Goal: Transaction & Acquisition: Purchase product/service

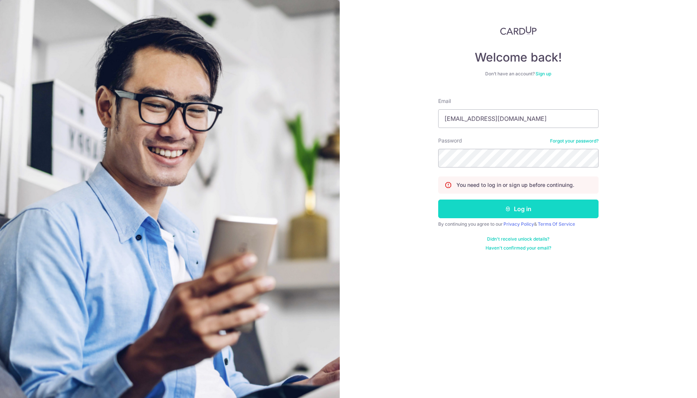
click at [526, 210] on button "Log in" at bounding box center [518, 209] width 160 height 19
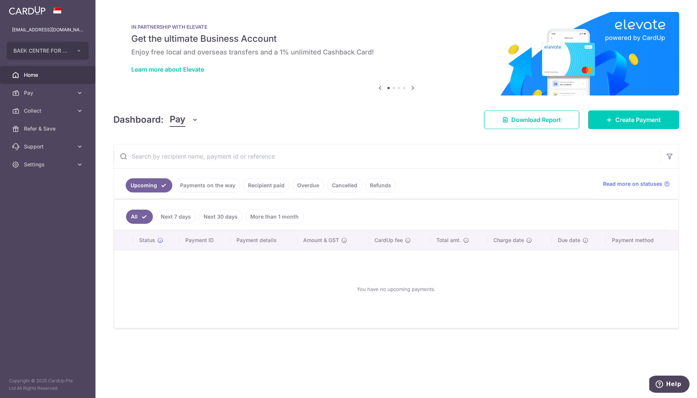
click at [204, 184] on link "Payments on the way" at bounding box center [207, 185] width 65 height 14
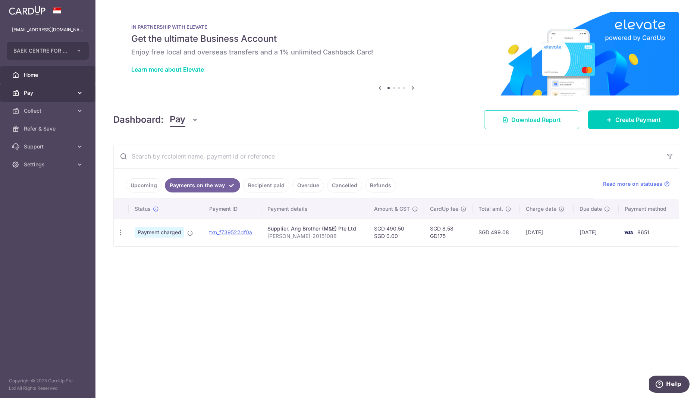
click at [31, 94] on span "Pay" at bounding box center [48, 92] width 49 height 7
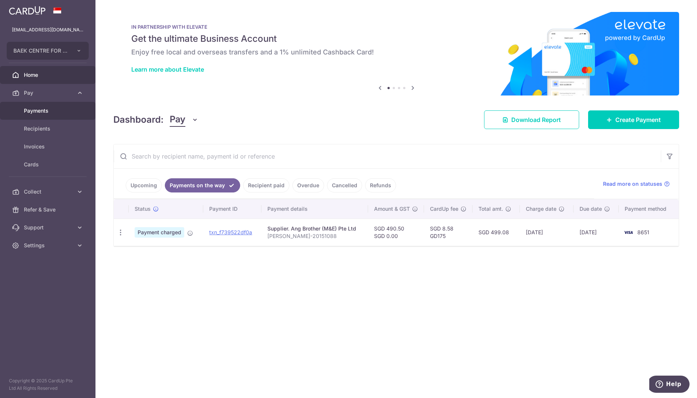
click at [46, 111] on span "Payments" at bounding box center [48, 110] width 49 height 7
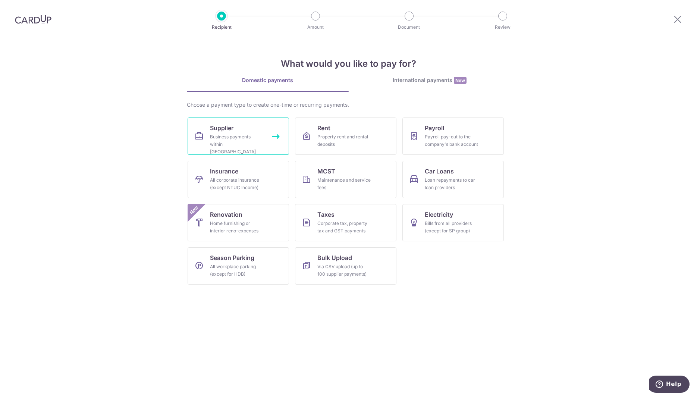
click at [237, 131] on link "Supplier Business payments within Singapore" at bounding box center [238, 136] width 101 height 37
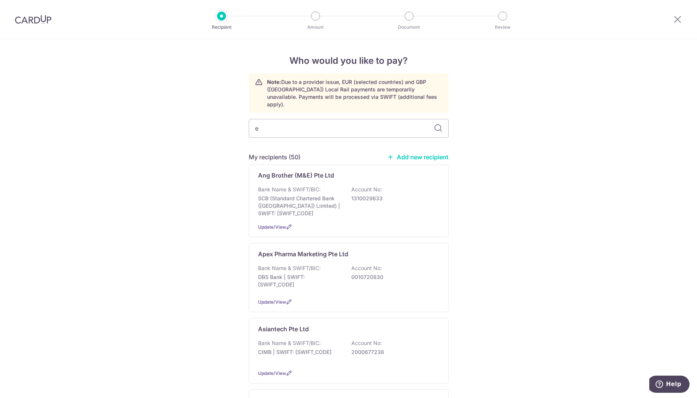
type input "ea"
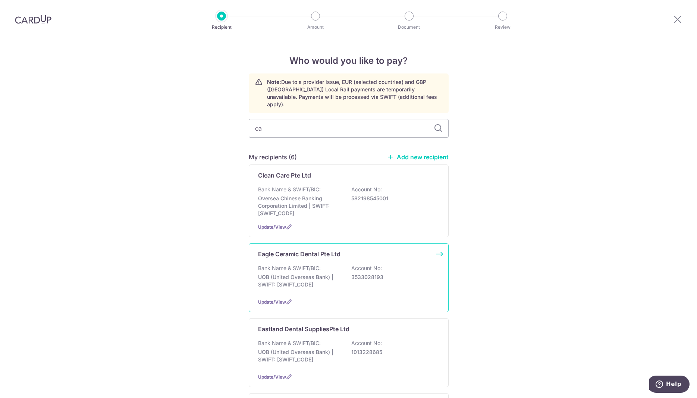
click at [437, 256] on div "Eagle Ceramic Dental Pte Ltd Bank Name & SWIFT/BIC: UOB (United Overseas Bank) …" at bounding box center [349, 277] width 200 height 69
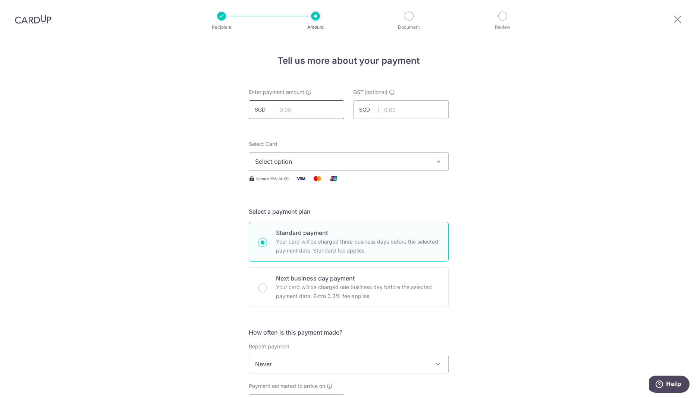
click at [320, 112] on input "text" at bounding box center [296, 109] width 95 height 19
paste input "$1,070.38"
type input "1,070.38"
click at [329, 159] on span "Select option" at bounding box center [342, 161] width 174 height 9
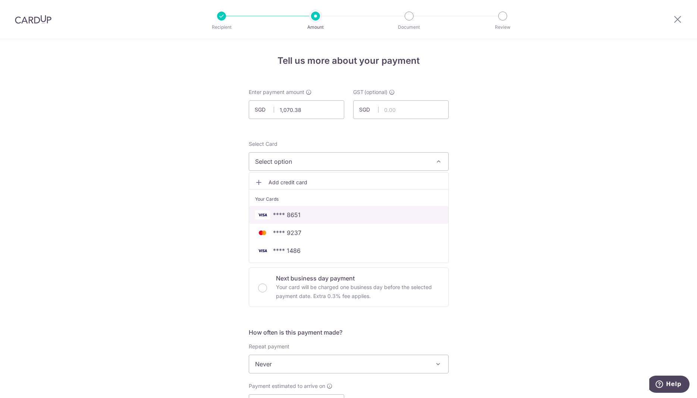
click at [296, 215] on span "**** 8651" at bounding box center [287, 214] width 28 height 9
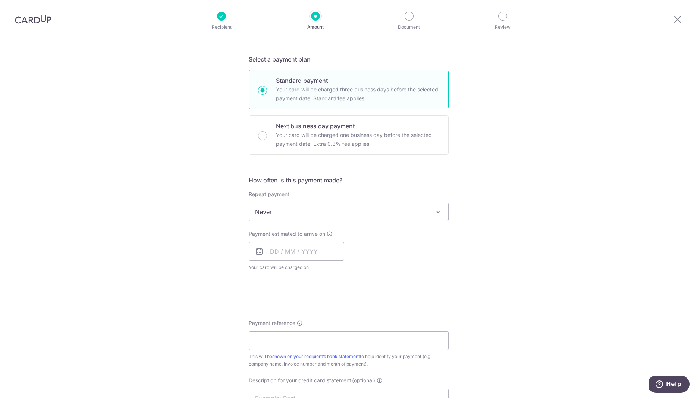
scroll to position [228, 0]
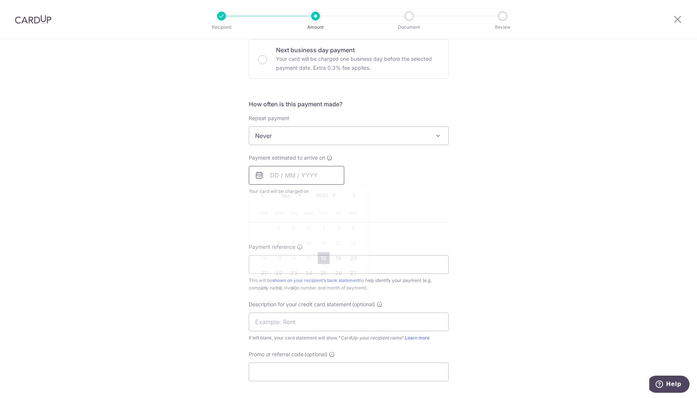
click at [296, 176] on input "text" at bounding box center [296, 175] width 95 height 19
click at [322, 259] on link "18" at bounding box center [324, 258] width 12 height 12
type input "[DATE]"
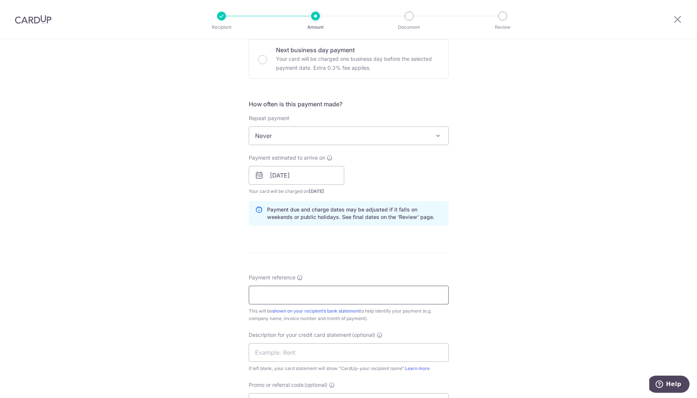
click at [345, 288] on input "Payment reference" at bounding box center [349, 295] width 200 height 19
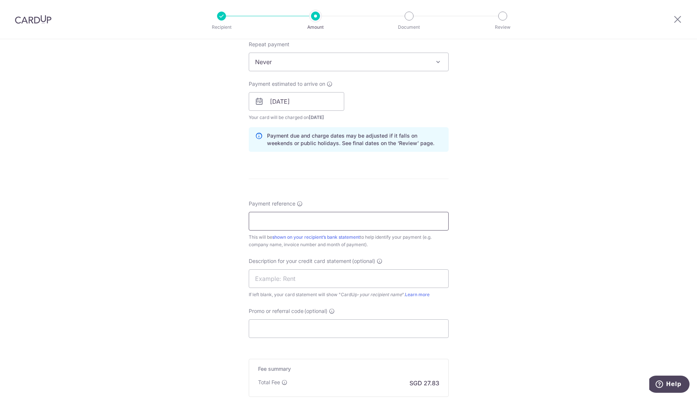
scroll to position [342, 0]
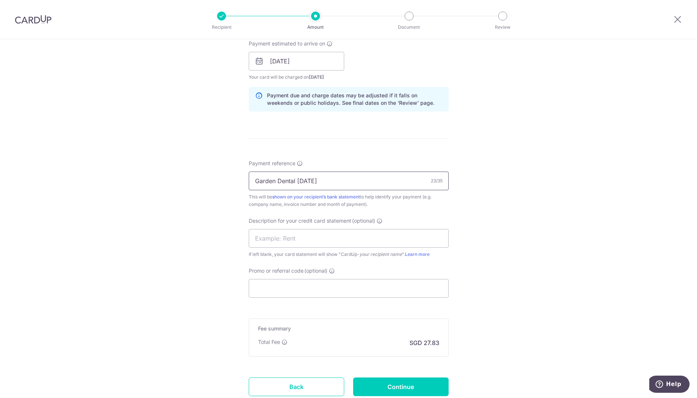
type input "Garden Dental July 2025"
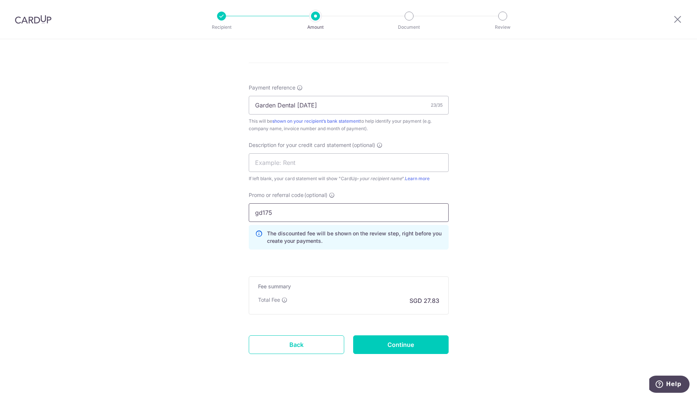
scroll to position [430, 0]
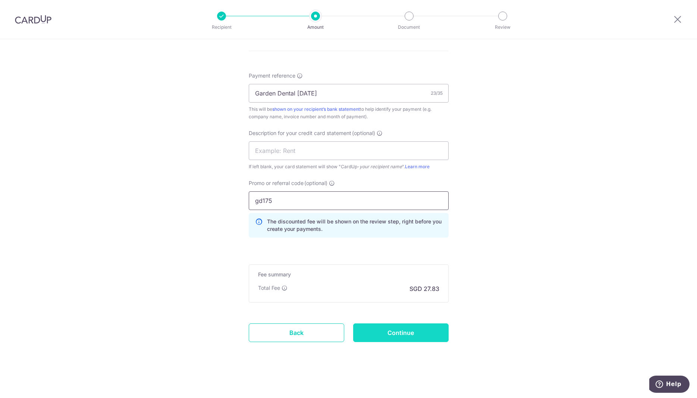
type input "gd175"
click at [392, 329] on input "Continue" at bounding box center [400, 332] width 95 height 19
type input "Create Schedule"
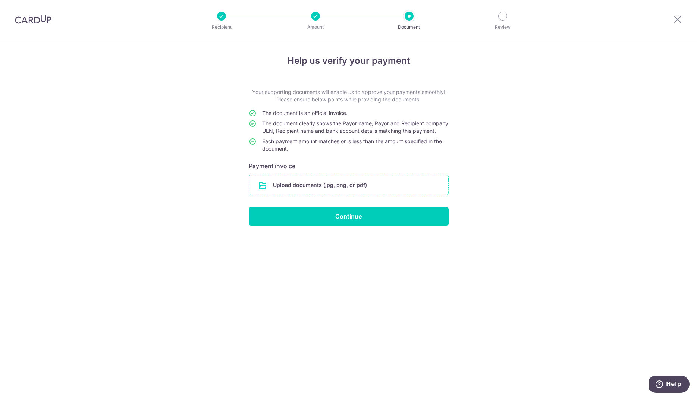
click at [340, 195] on input "file" at bounding box center [348, 184] width 199 height 19
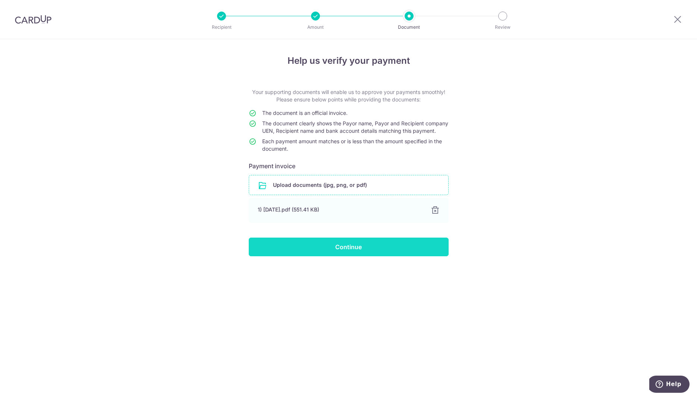
click at [356, 251] on input "Continue" at bounding box center [349, 247] width 200 height 19
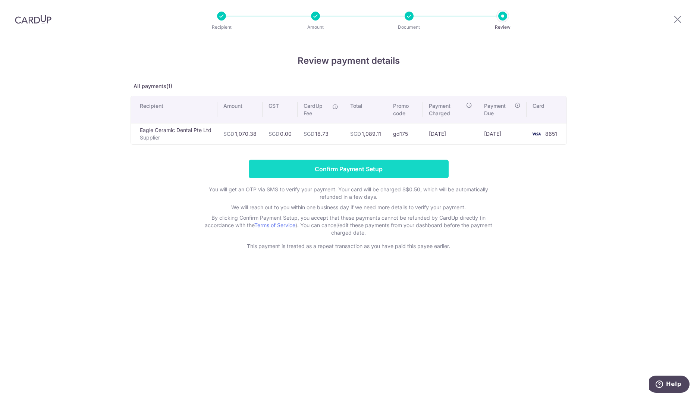
click at [332, 170] on input "Confirm Payment Setup" at bounding box center [349, 169] width 200 height 19
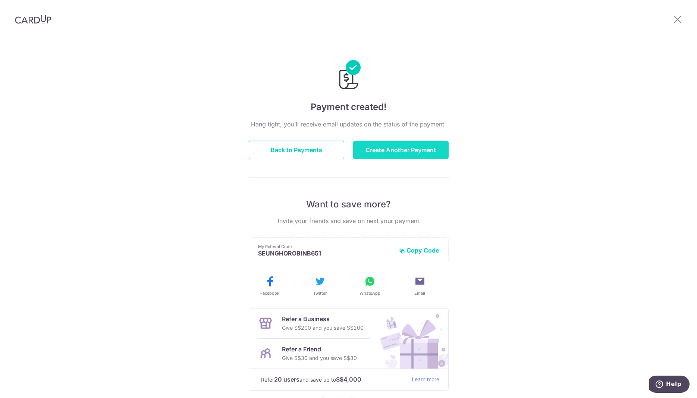
click at [410, 150] on button "Create Another Payment" at bounding box center [400, 150] width 95 height 19
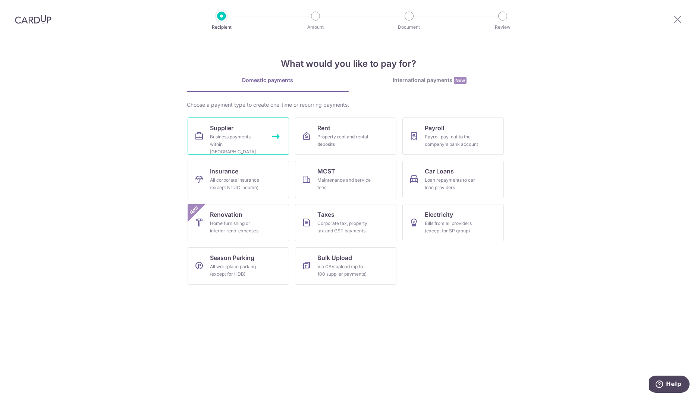
click at [256, 129] on link "Supplier Business payments within [GEOGRAPHIC_DATA]" at bounding box center [238, 136] width 101 height 37
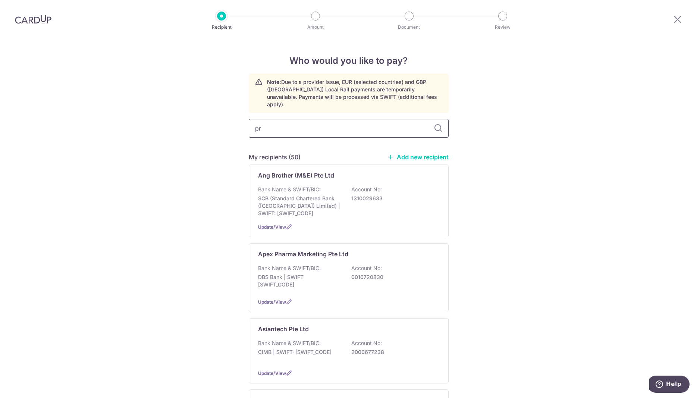
type input "pro"
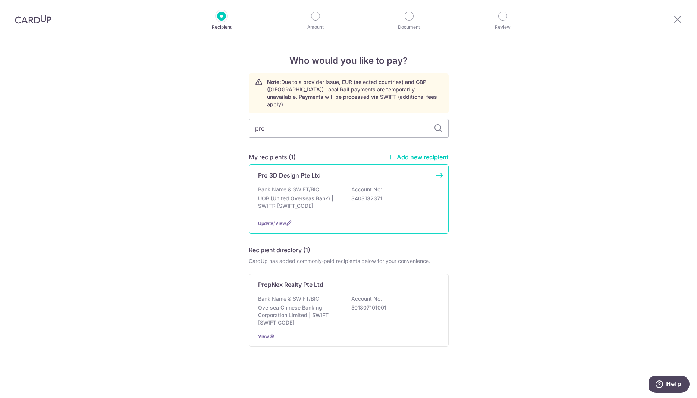
click at [438, 170] on div "Pro 3D Design Pte Ltd Bank Name & SWIFT/BIC: UOB (United Overseas Bank) | SWIFT…" at bounding box center [349, 199] width 200 height 69
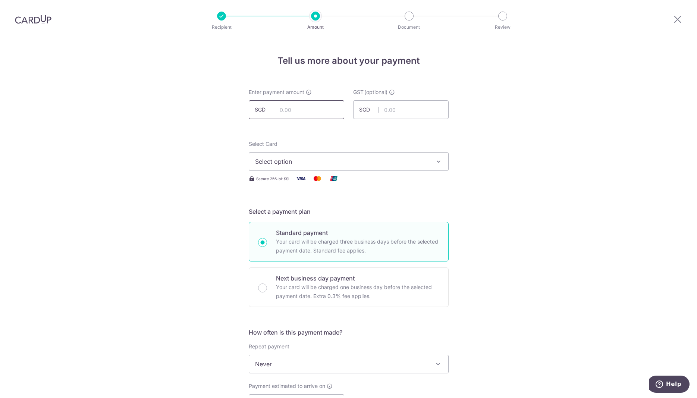
click at [316, 111] on input "text" at bounding box center [296, 109] width 95 height 19
paste input "$285.00"
type input "285.00"
click at [442, 165] on button "Select option" at bounding box center [349, 161] width 200 height 19
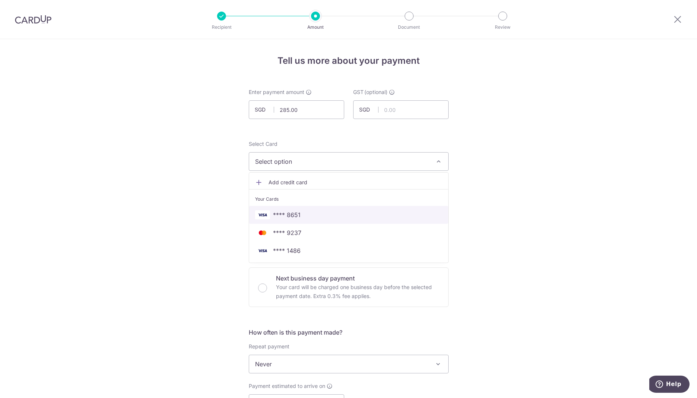
click at [302, 220] on link "**** 8651" at bounding box center [348, 215] width 199 height 18
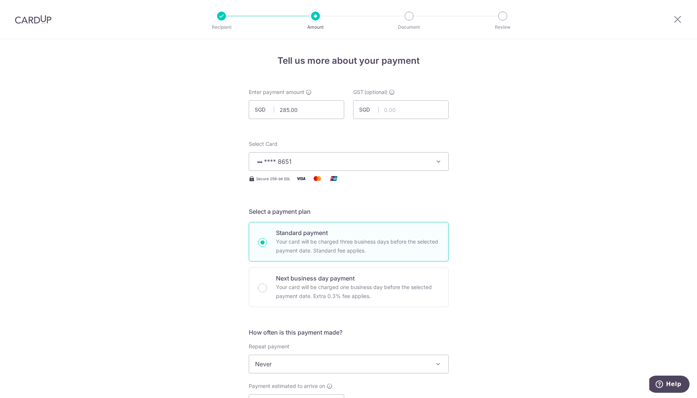
scroll to position [152, 0]
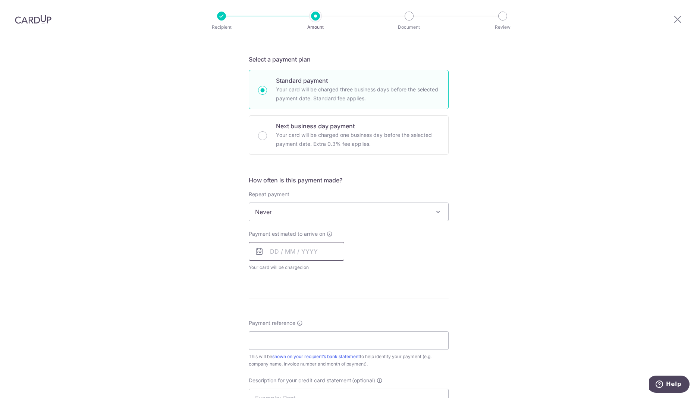
click at [315, 255] on input "text" at bounding box center [296, 251] width 95 height 19
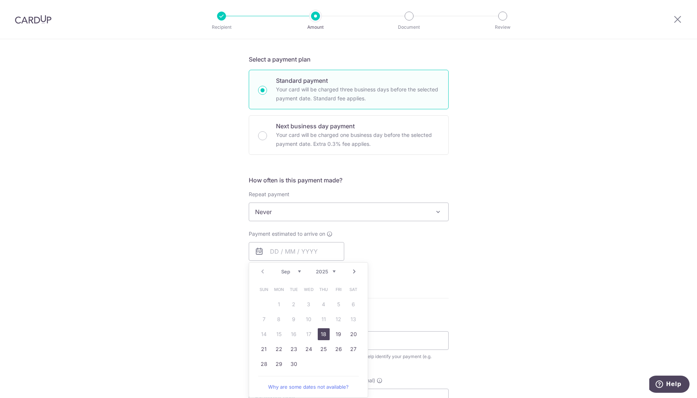
click at [323, 333] on link "18" at bounding box center [324, 334] width 12 height 12
type input "18/09/2025"
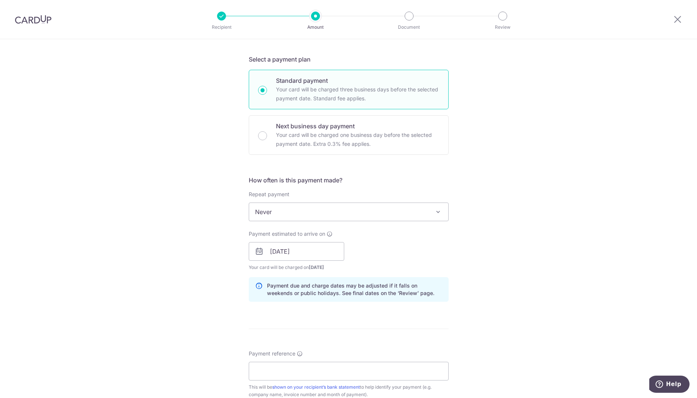
scroll to position [304, 0]
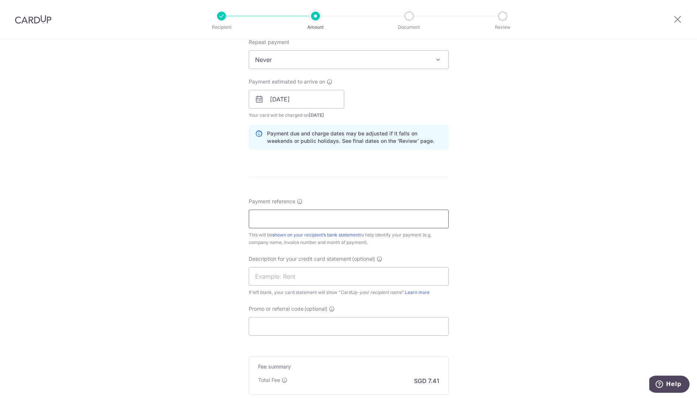
click at [292, 220] on input "Payment reference" at bounding box center [349, 219] width 200 height 19
paste input "7358"
type input "7358"
click at [293, 326] on input "Promo or referral code (optional)" at bounding box center [349, 326] width 200 height 19
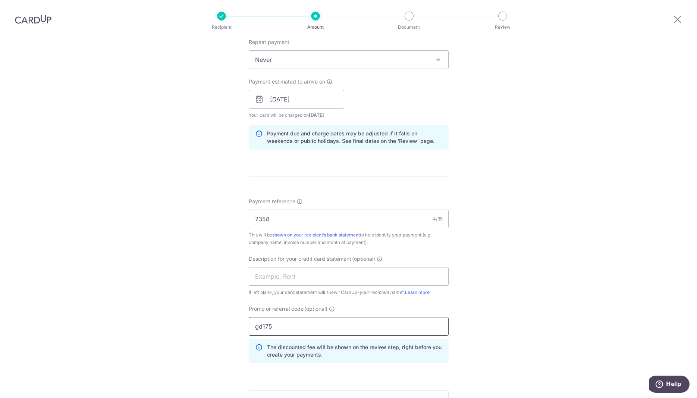
scroll to position [430, 0]
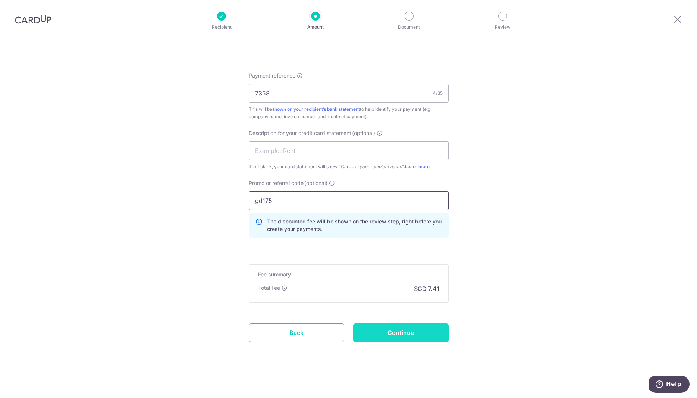
type input "gd175"
click at [398, 331] on input "Continue" at bounding box center [400, 332] width 95 height 19
type input "Create Schedule"
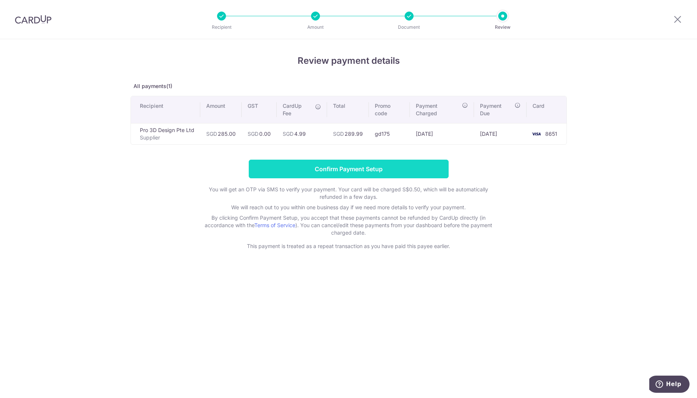
click at [326, 172] on input "Confirm Payment Setup" at bounding box center [349, 169] width 200 height 19
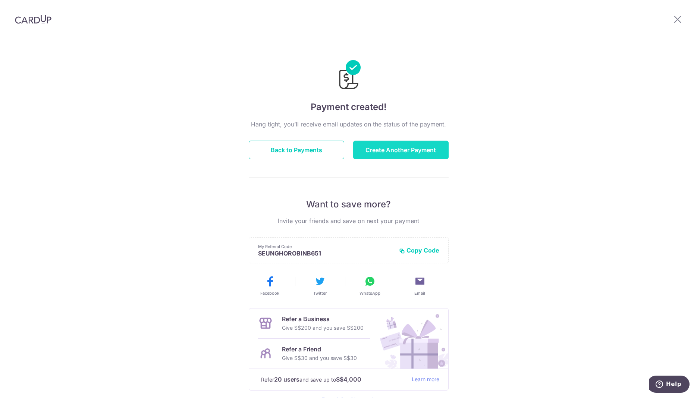
click at [411, 148] on button "Create Another Payment" at bounding box center [400, 150] width 95 height 19
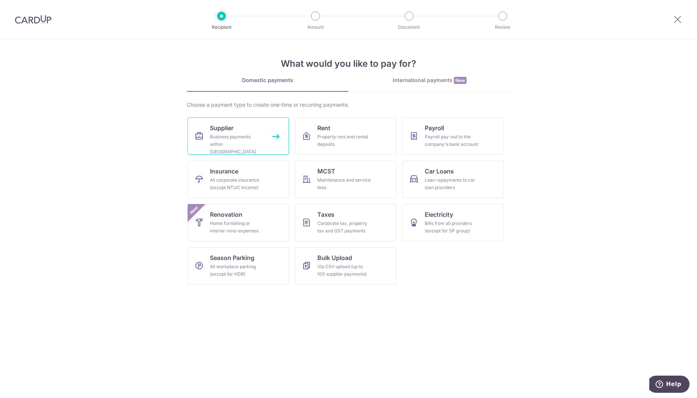
click at [272, 135] on link "Supplier Business payments within Singapore" at bounding box center [238, 136] width 101 height 37
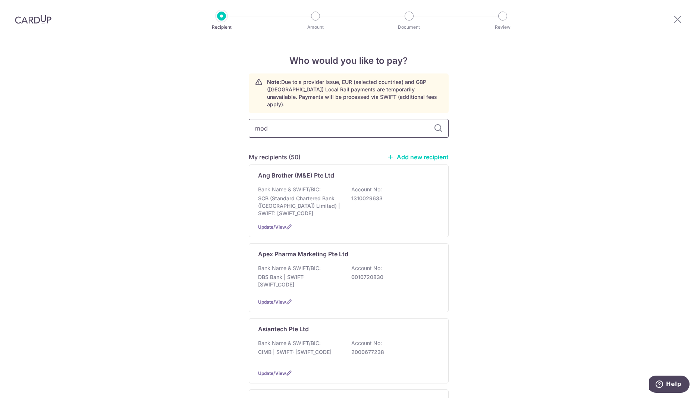
type input "mode"
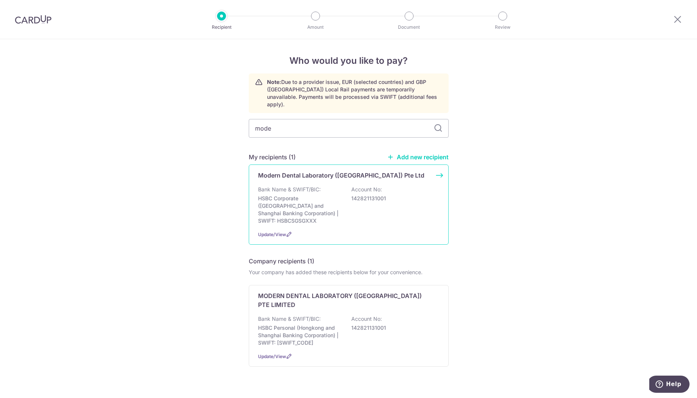
click at [437, 169] on div "Modern Dental Laboratory (Singapore) Pte Ltd Bank Name & SWIFT/BIC: HSBC Corpor…" at bounding box center [349, 205] width 200 height 80
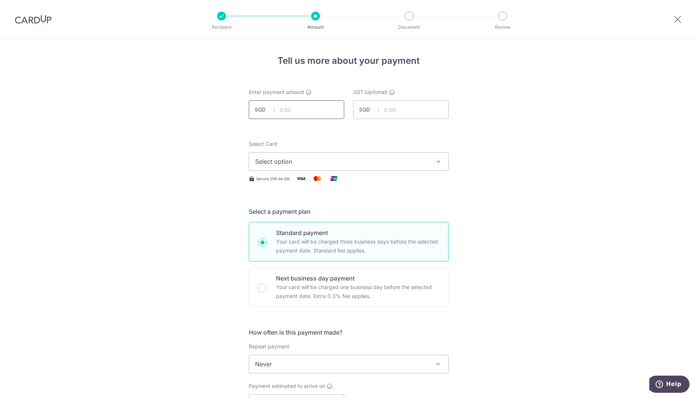
click at [307, 110] on input "text" at bounding box center [296, 109] width 95 height 19
type input "3,672.40"
click at [275, 164] on span "Select option" at bounding box center [342, 161] width 174 height 9
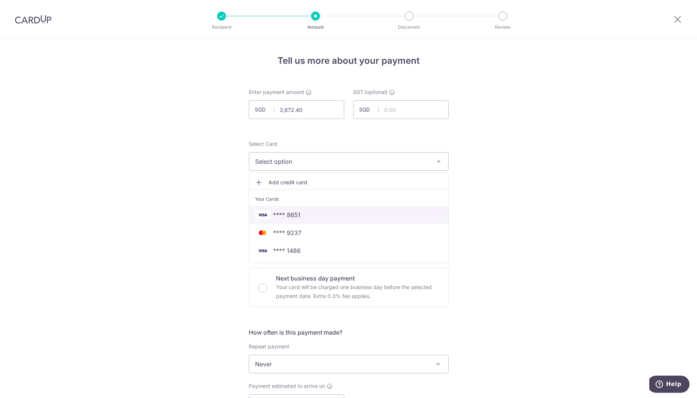
click at [300, 214] on span "**** 8651" at bounding box center [287, 214] width 28 height 9
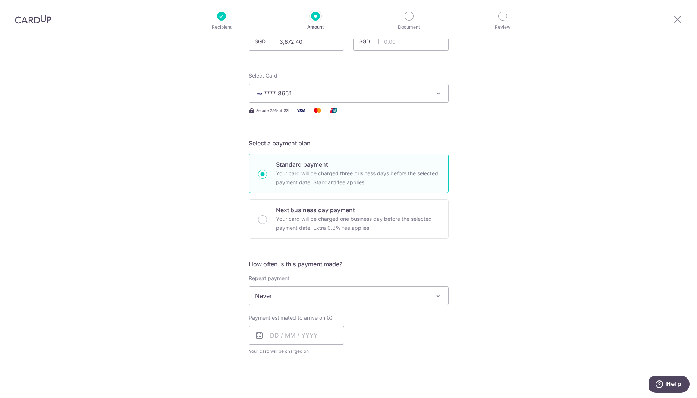
scroll to position [114, 0]
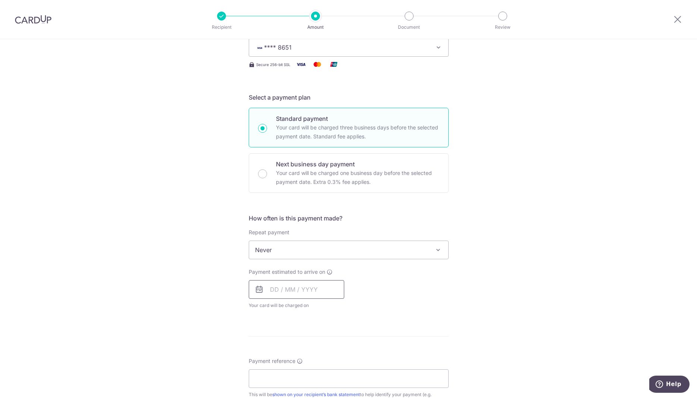
click at [285, 292] on input "text" at bounding box center [296, 289] width 95 height 19
click at [322, 371] on link "18" at bounding box center [324, 372] width 12 height 12
type input "[DATE]"
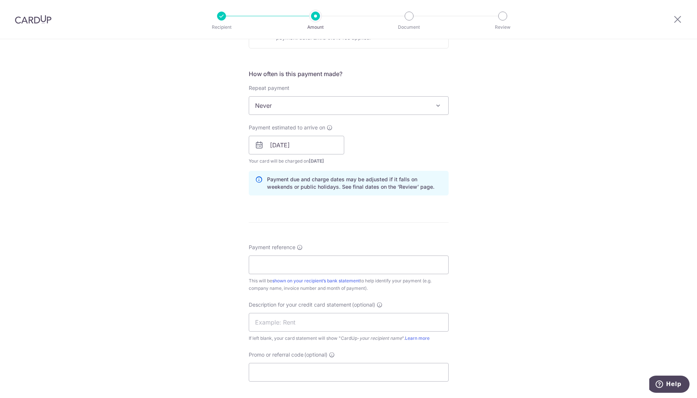
scroll to position [266, 0]
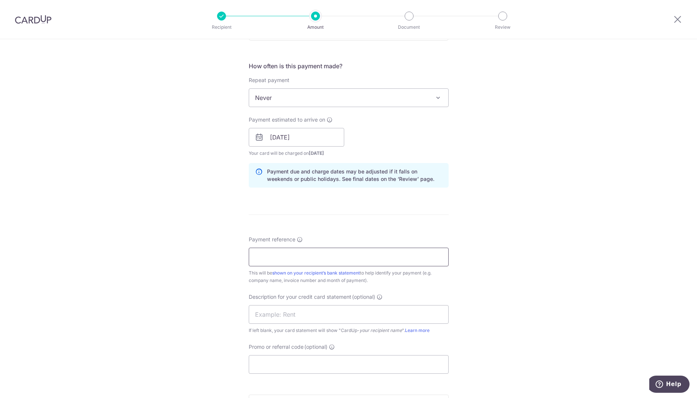
click at [354, 254] on input "Payment reference" at bounding box center [349, 257] width 200 height 19
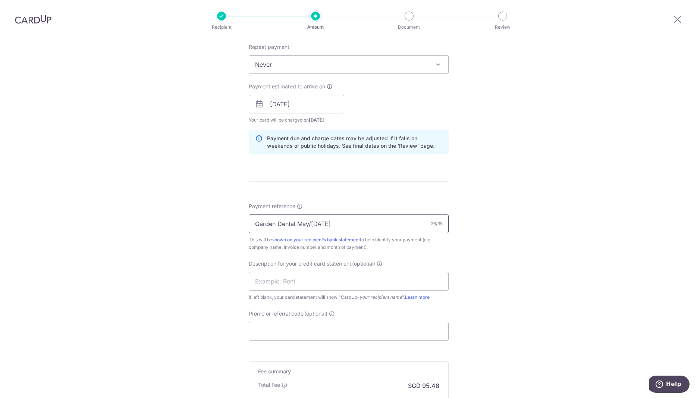
scroll to position [397, 0]
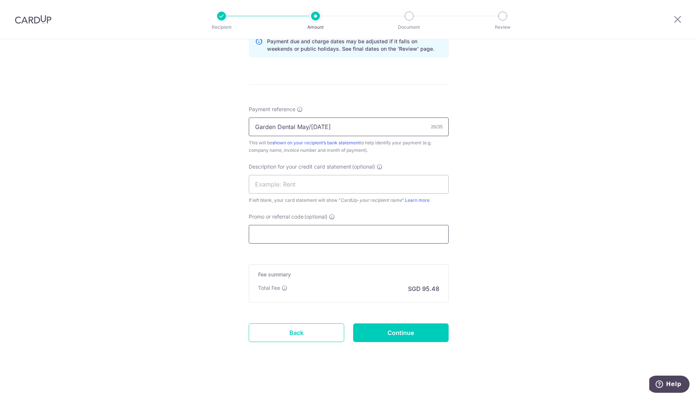
type input "Garden Dental May/[DATE]"
click at [322, 234] on input "Promo or referral code (optional)" at bounding box center [349, 234] width 200 height 19
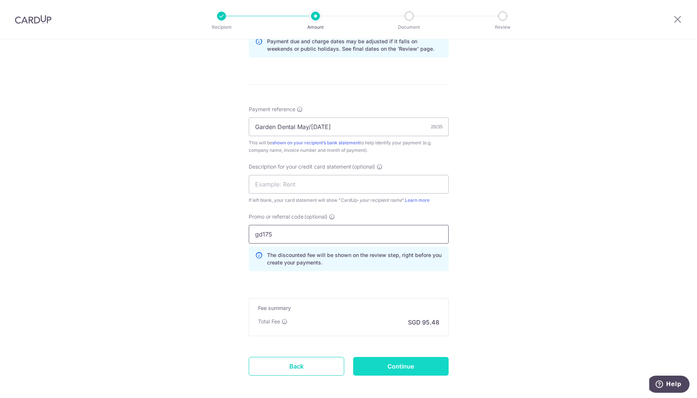
type input "gd175"
click at [403, 364] on input "Continue" at bounding box center [400, 366] width 95 height 19
type input "Create Schedule"
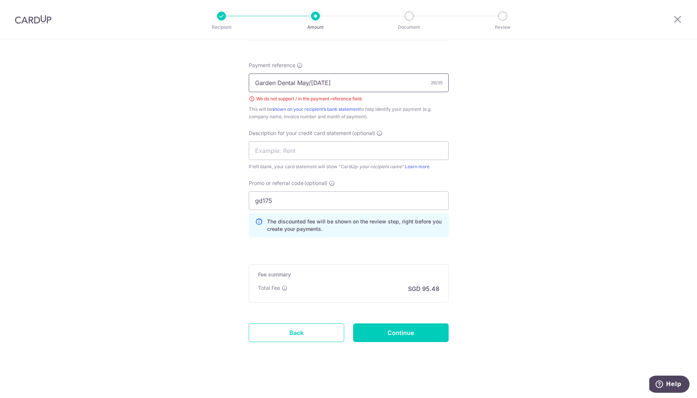
click at [311, 82] on input "Garden Dental May/Jun 2025" at bounding box center [349, 82] width 200 height 19
type input "Garden Dental May and Jun 2025"
click at [398, 336] on input "Continue" at bounding box center [400, 332] width 95 height 19
type input "Create Schedule"
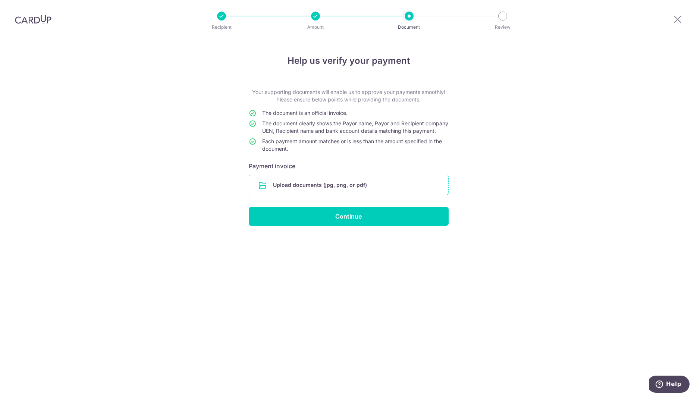
click at [341, 195] on input "file" at bounding box center [348, 184] width 199 height 19
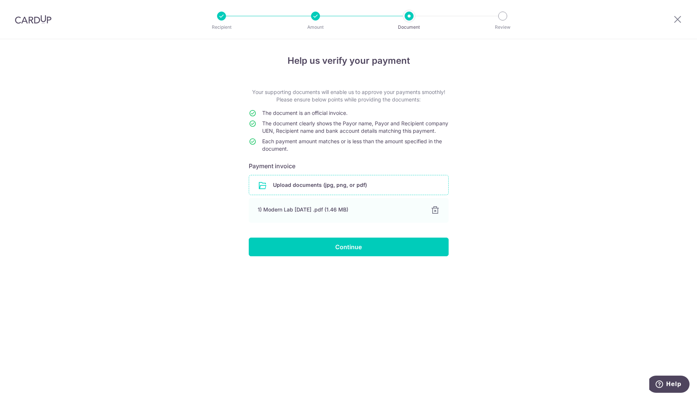
click at [321, 193] on input "file" at bounding box center [348, 184] width 199 height 19
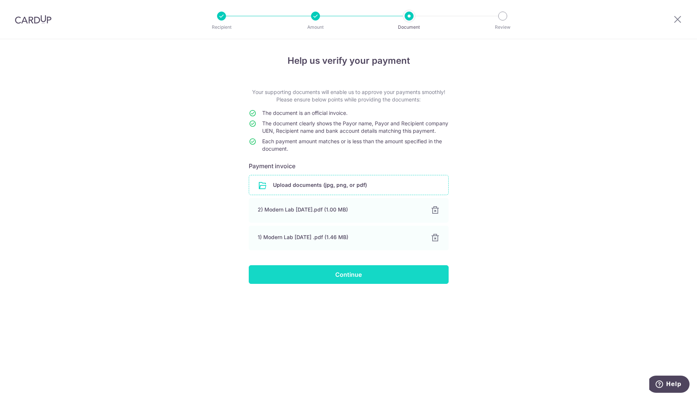
click at [354, 282] on input "Continue" at bounding box center [349, 274] width 200 height 19
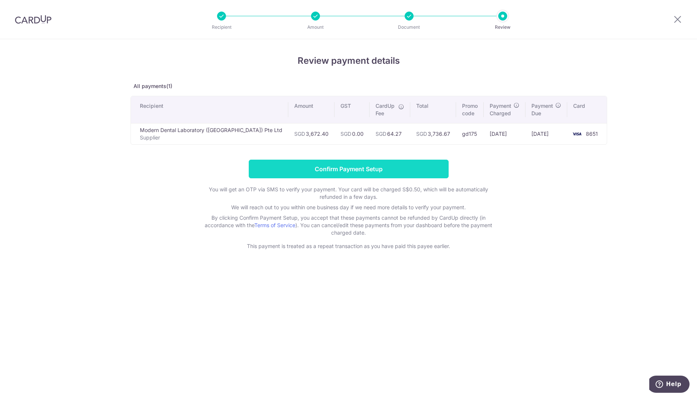
click at [353, 170] on input "Confirm Payment Setup" at bounding box center [349, 169] width 200 height 19
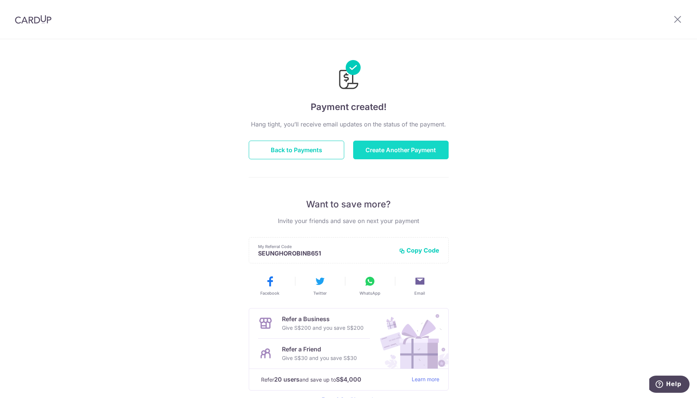
click at [399, 150] on button "Create Another Payment" at bounding box center [400, 150] width 95 height 19
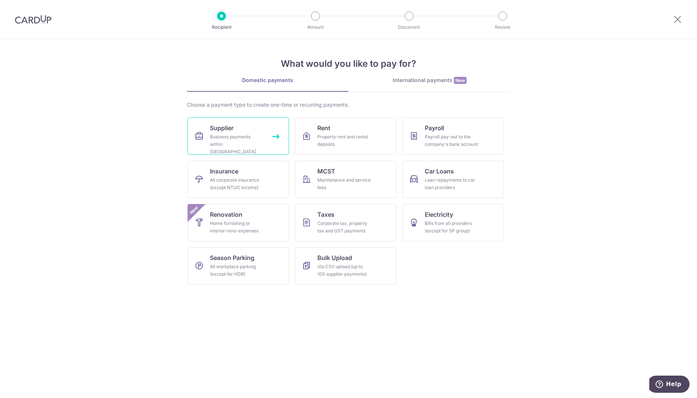
click at [251, 137] on div "Business payments within Singapore" at bounding box center [237, 144] width 54 height 22
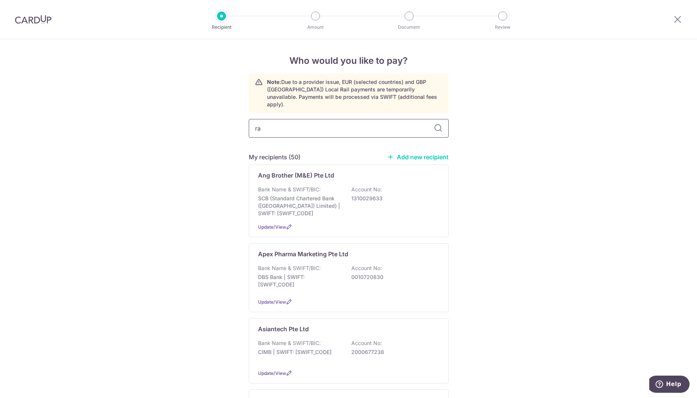
type input "ray"
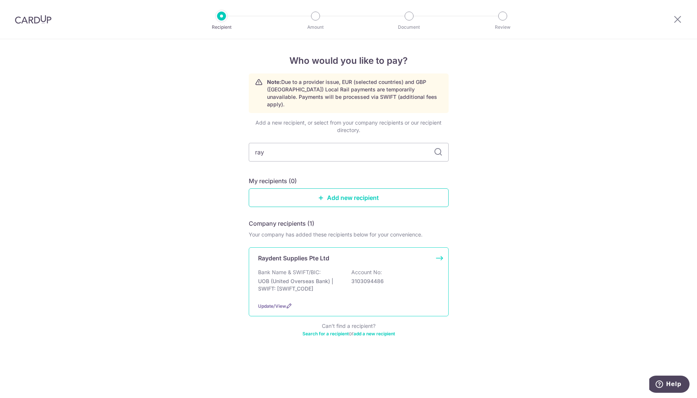
click at [437, 252] on div "Raydent Supplies Pte Ltd Bank Name & SWIFT/BIC: UOB (United Overseas Bank) | SW…" at bounding box center [349, 281] width 200 height 69
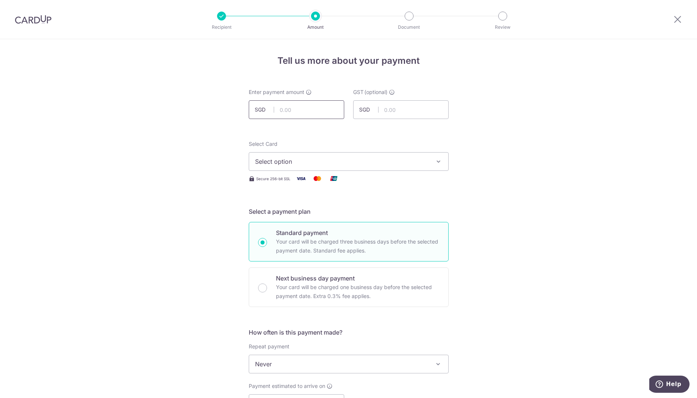
click at [292, 110] on input "text" at bounding box center [296, 109] width 95 height 19
paste input "$247.43"
type input "247.43"
click at [377, 165] on span "Select option" at bounding box center [342, 161] width 174 height 9
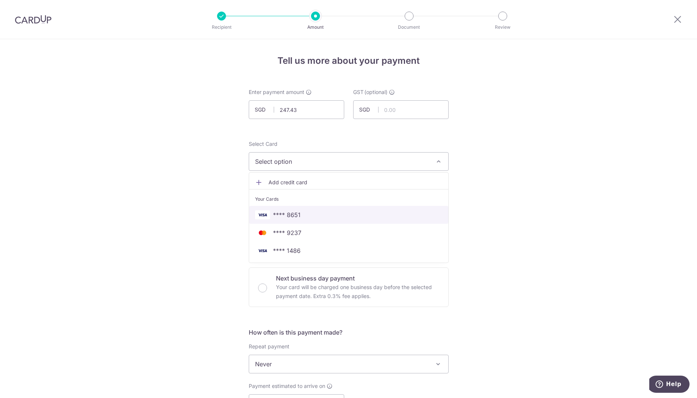
click at [293, 215] on span "**** 8651" at bounding box center [287, 214] width 28 height 9
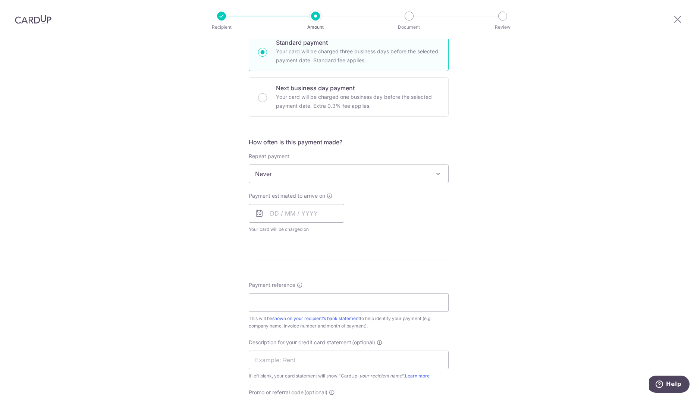
scroll to position [114, 0]
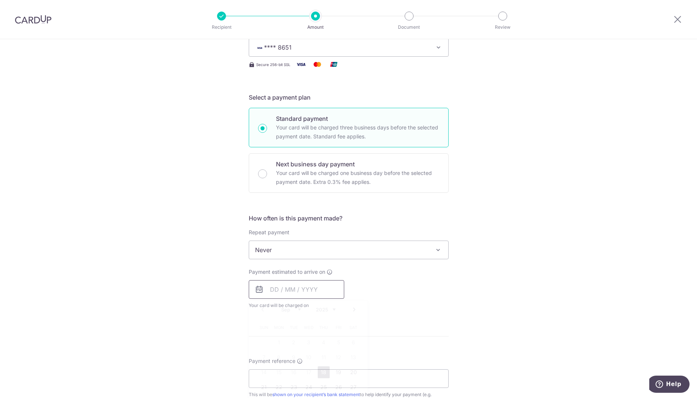
click at [297, 294] on input "text" at bounding box center [296, 289] width 95 height 19
click at [324, 373] on link "18" at bounding box center [324, 372] width 12 height 12
type input "18/09/2025"
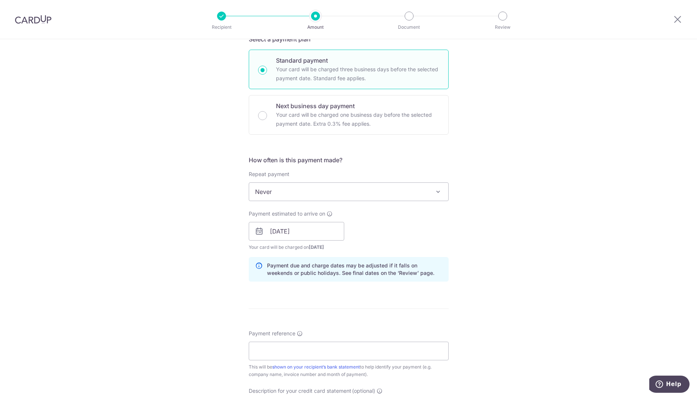
scroll to position [266, 0]
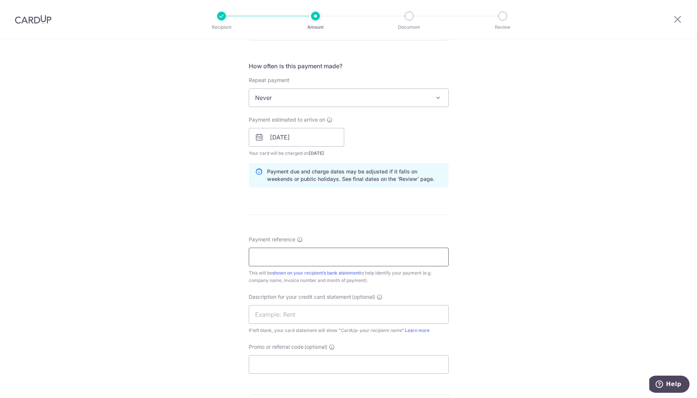
click at [345, 257] on input "Payment reference" at bounding box center [349, 257] width 200 height 19
drag, startPoint x: 304, startPoint y: 257, endPoint x: 101, endPoint y: 256, distance: 203.7
click at [249, 256] on input "Garden Dental" at bounding box center [349, 257] width 200 height 19
paste input "IN251056/06"
paste input "IN250231/08"
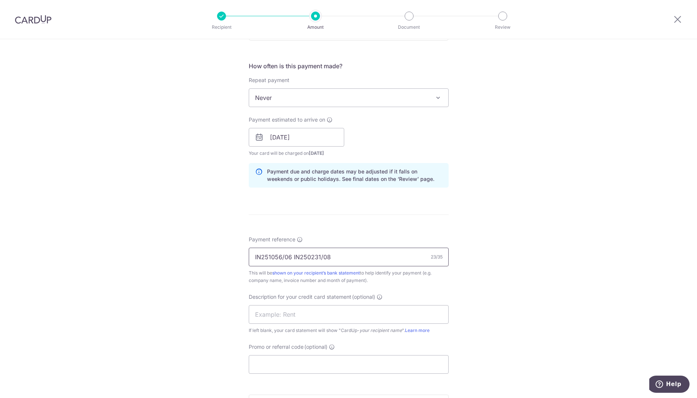
scroll to position [397, 0]
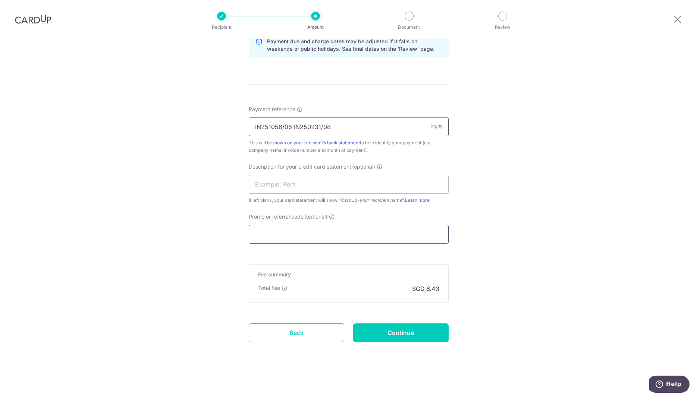
type input "IN251056/06 IN250231/08"
click at [311, 237] on input "Promo or referral code (optional)" at bounding box center [349, 234] width 200 height 19
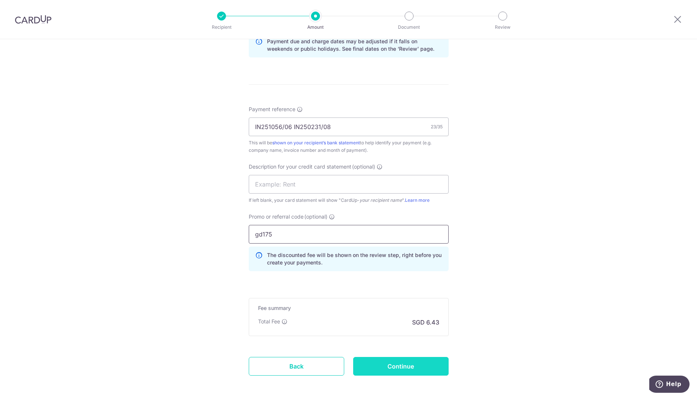
type input "gd175"
click at [398, 365] on input "Continue" at bounding box center [400, 366] width 95 height 19
type input "Create Schedule"
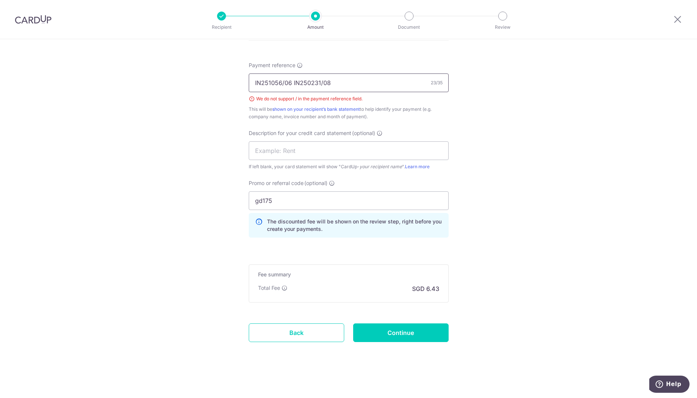
click at [284, 83] on input "IN251056/06 IN250231/08" at bounding box center [349, 82] width 200 height 19
type input "IN25105606 IN25023108"
click at [388, 333] on input "Continue" at bounding box center [400, 332] width 95 height 19
type input "Create Schedule"
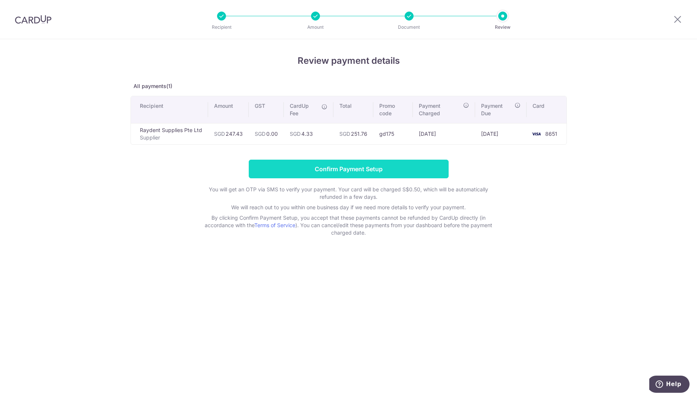
click at [325, 170] on input "Confirm Payment Setup" at bounding box center [349, 169] width 200 height 19
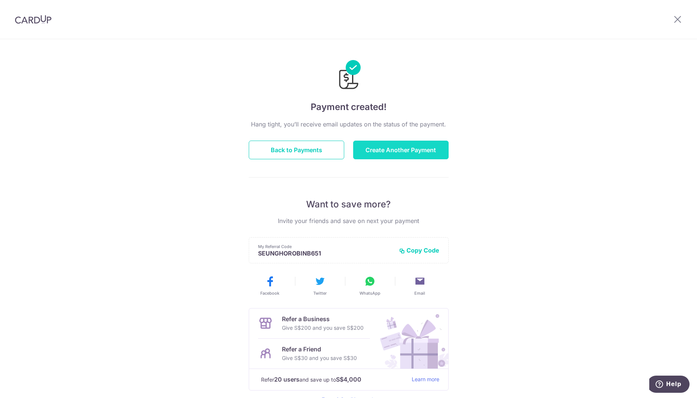
click at [389, 154] on button "Create Another Payment" at bounding box center [400, 150] width 95 height 19
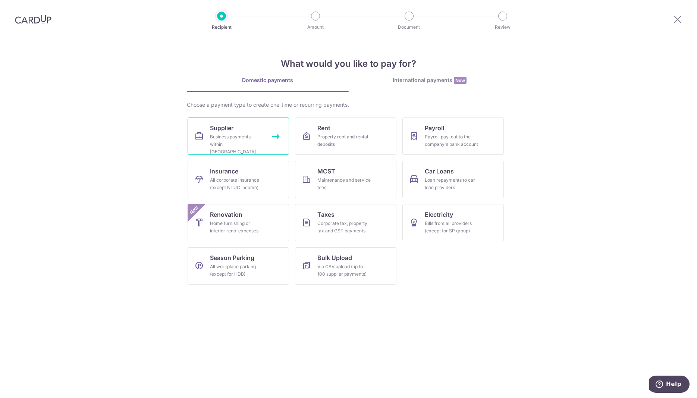
click at [241, 137] on div "Business payments within Singapore" at bounding box center [237, 144] width 54 height 22
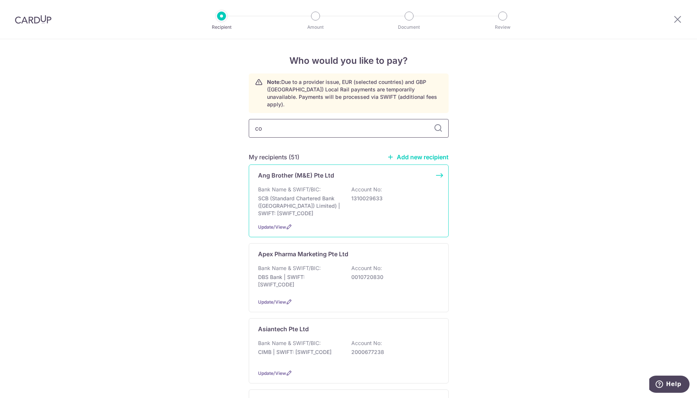
type input "cor"
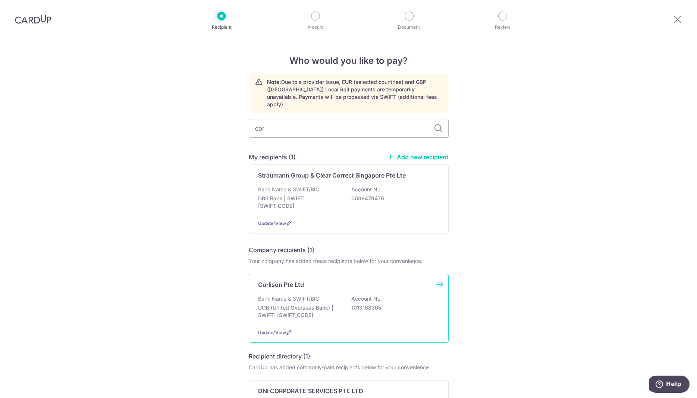
click at [439, 281] on div "Corlison Pte Ltd Bank Name & SWIFT/BIC: UOB (United Overseas Bank) | SWIFT: UOV…" at bounding box center [349, 308] width 200 height 69
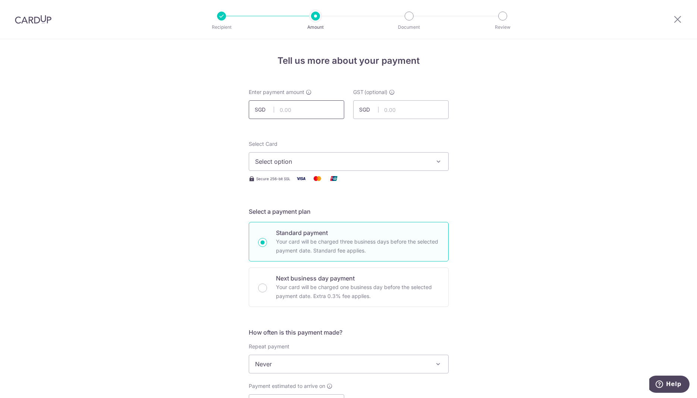
click at [320, 110] on input "text" at bounding box center [296, 109] width 95 height 19
paste input "$218.44"
type input "218.44"
click at [404, 159] on span "Select option" at bounding box center [342, 161] width 174 height 9
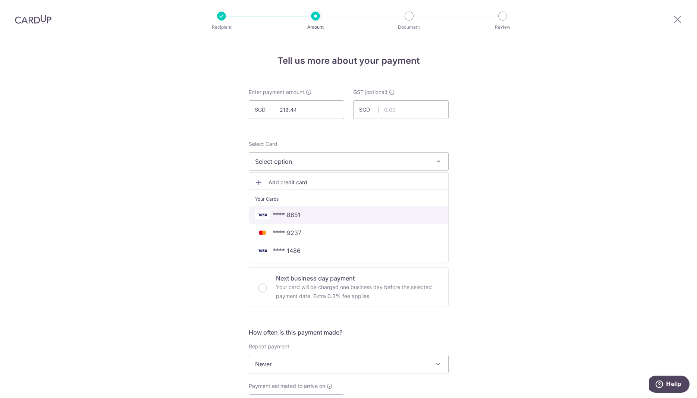
click at [285, 215] on span "**** 8651" at bounding box center [287, 214] width 28 height 9
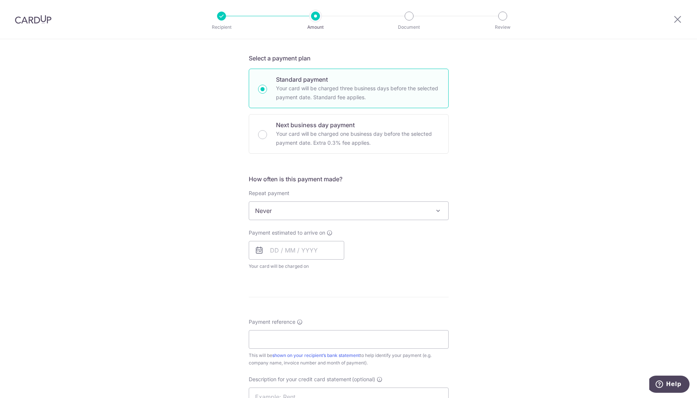
scroll to position [190, 0]
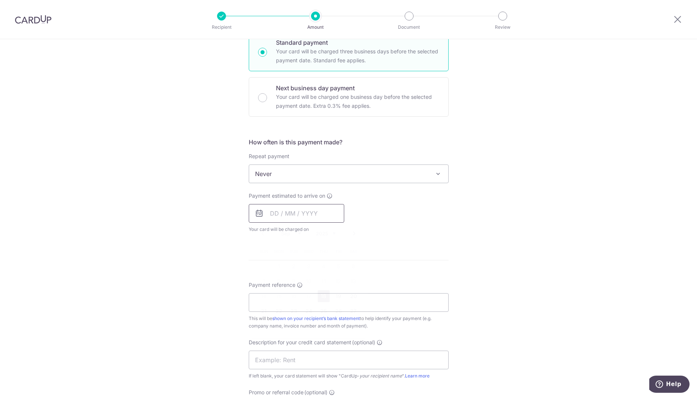
click at [298, 212] on input "text" at bounding box center [296, 213] width 95 height 19
click at [323, 295] on link "18" at bounding box center [324, 296] width 12 height 12
type input "18/09/2025"
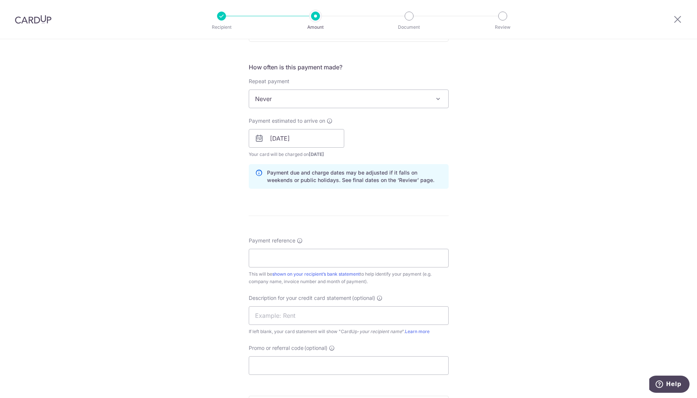
scroll to position [342, 0]
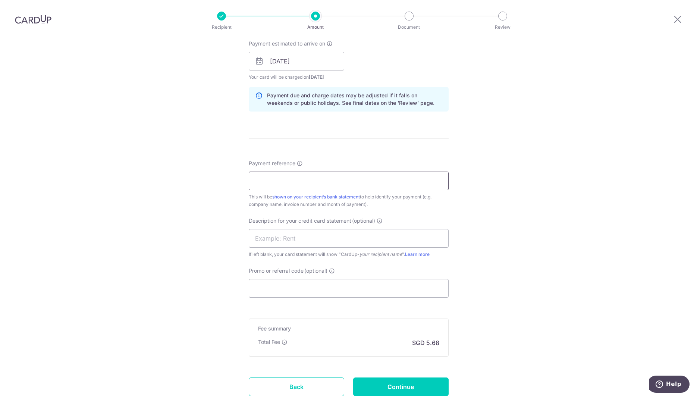
click at [308, 178] on input "Payment reference" at bounding box center [349, 181] width 200 height 19
paste input "896405"
click at [305, 180] on input "896405" at bounding box center [349, 181] width 200 height 19
paste input "899914"
type input "896405 899914"
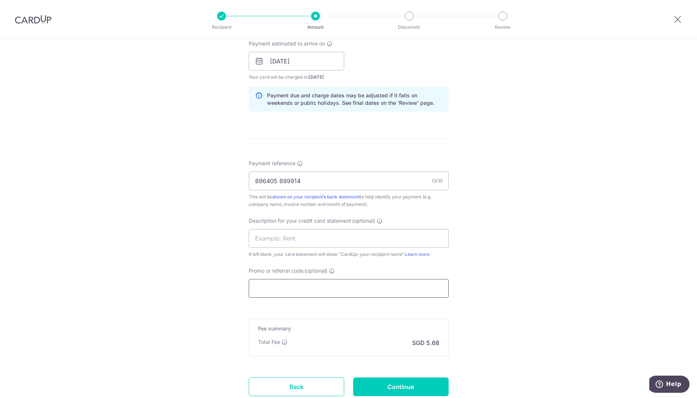
click at [302, 286] on input "Promo or referral code (optional)" at bounding box center [349, 288] width 200 height 19
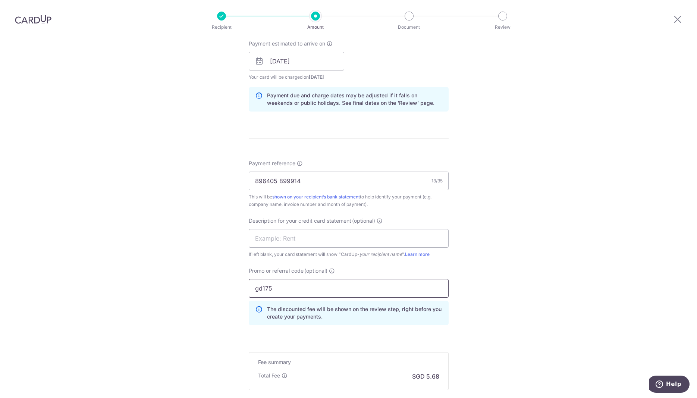
scroll to position [430, 0]
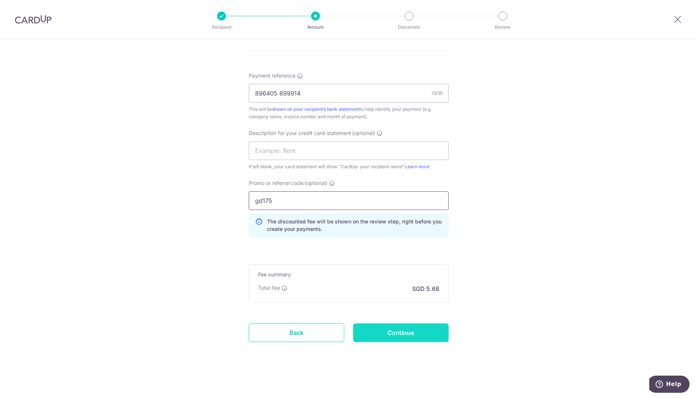
type input "gd175"
click at [412, 336] on input "Continue" at bounding box center [400, 332] width 95 height 19
type input "Create Schedule"
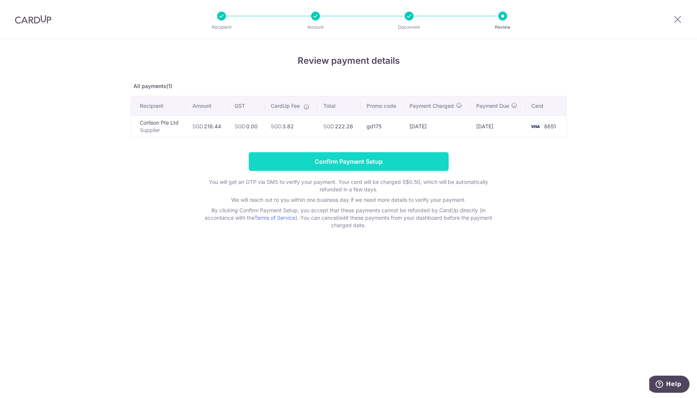
click at [353, 163] on input "Confirm Payment Setup" at bounding box center [349, 161] width 200 height 19
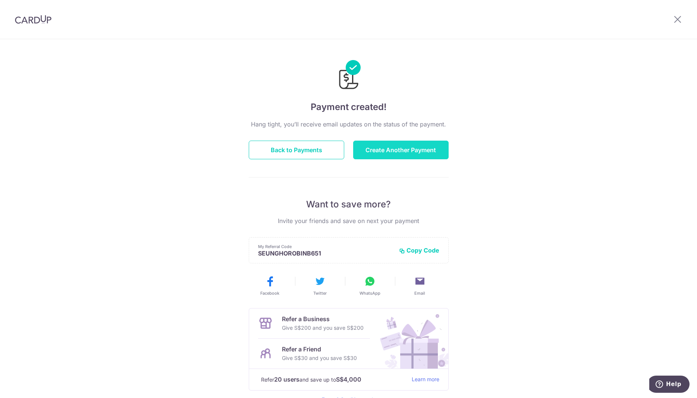
click at [397, 147] on button "Create Another Payment" at bounding box center [400, 150] width 95 height 19
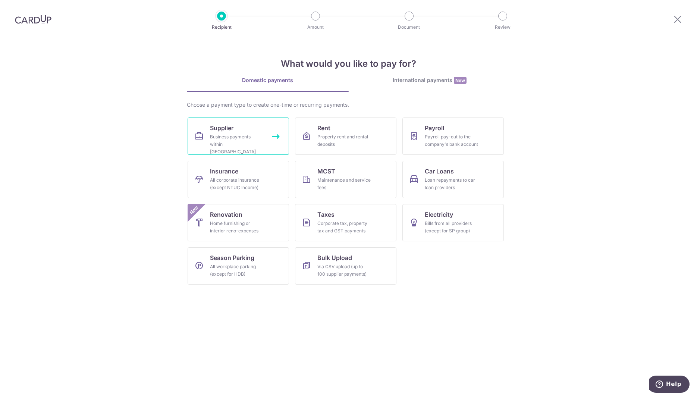
click at [249, 130] on link "Supplier Business payments within Singapore" at bounding box center [238, 136] width 101 height 37
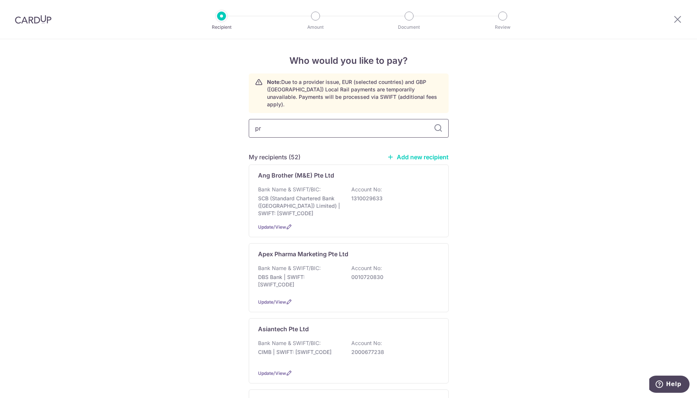
type input "pre"
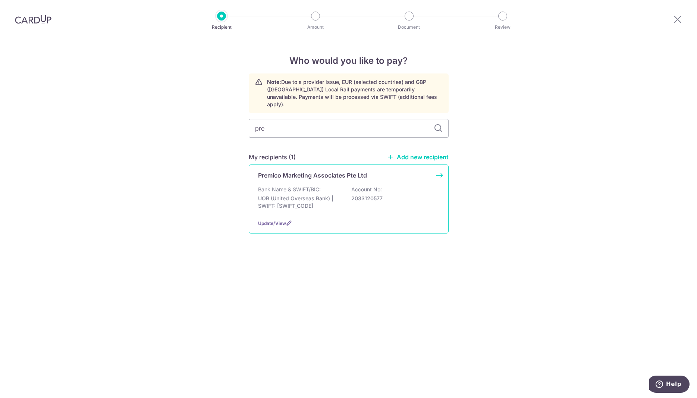
click at [439, 166] on div "Premico Marketing Associates Pte Ltd Bank Name & SWIFT/BIC: UOB (United Oversea…" at bounding box center [349, 199] width 200 height 69
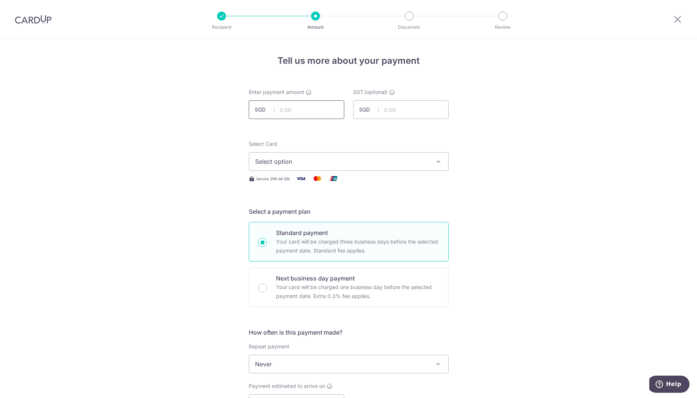
click at [300, 113] on input "text" at bounding box center [296, 109] width 95 height 19
paste input "$346.62"
type input "346.62"
click at [439, 162] on icon "button" at bounding box center [438, 161] width 7 height 7
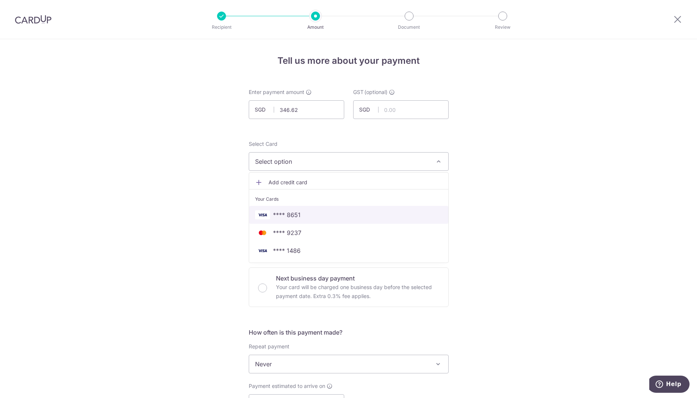
click at [326, 216] on span "**** 8651" at bounding box center [348, 214] width 187 height 9
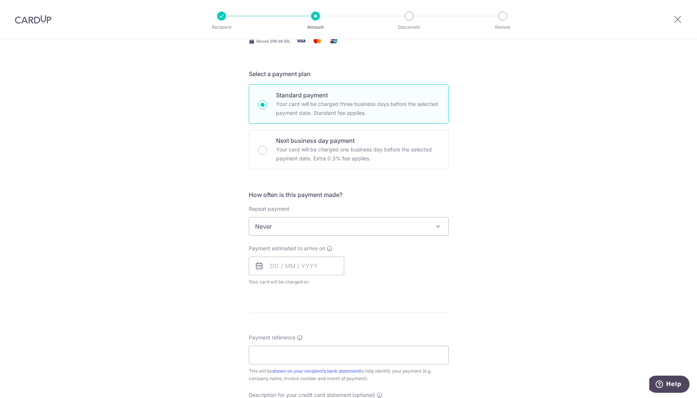
scroll to position [152, 0]
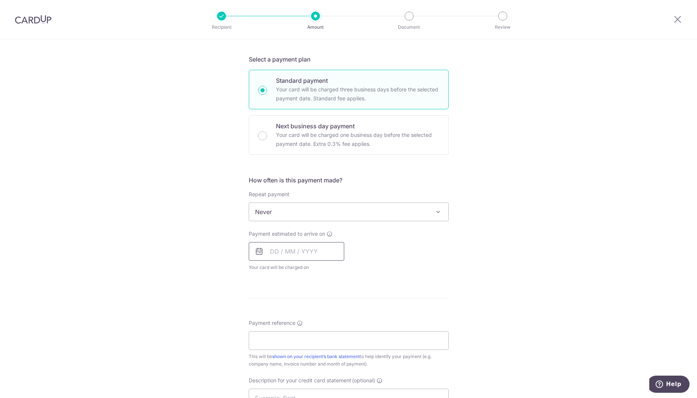
click at [289, 254] on input "text" at bounding box center [296, 251] width 95 height 19
click at [277, 351] on link "22" at bounding box center [279, 349] width 12 height 12
type input "22/09/2025"
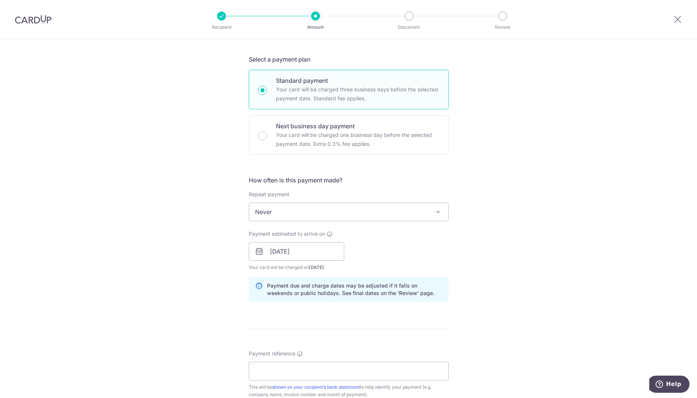
scroll to position [304, 0]
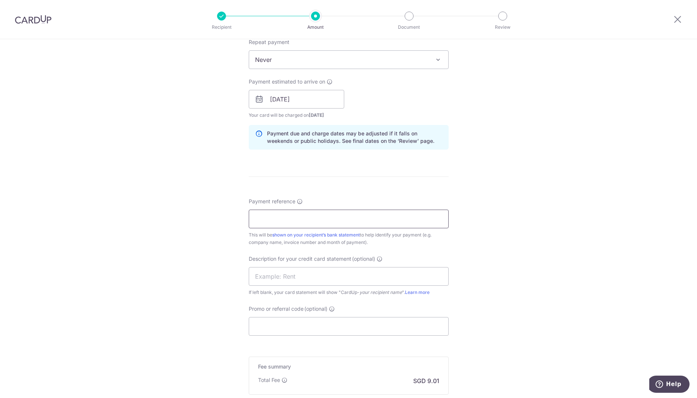
click at [303, 217] on input "Payment reference" at bounding box center [349, 219] width 200 height 19
paste input "INV00337"
type input "INV00337"
click at [281, 329] on input "Promo or referral code (optional)" at bounding box center [349, 326] width 200 height 19
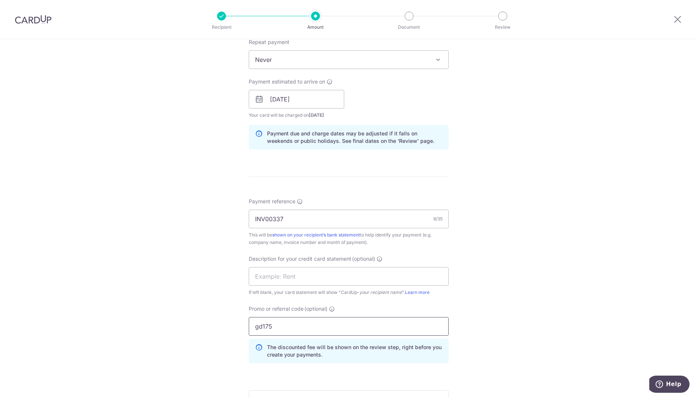
scroll to position [430, 0]
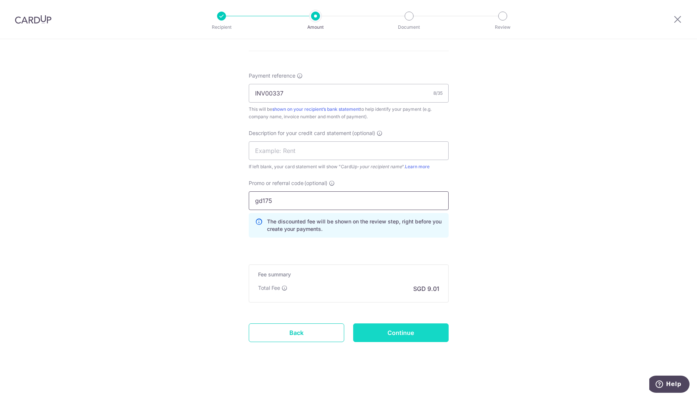
type input "gd175"
click at [400, 328] on input "Continue" at bounding box center [400, 332] width 95 height 19
type input "Create Schedule"
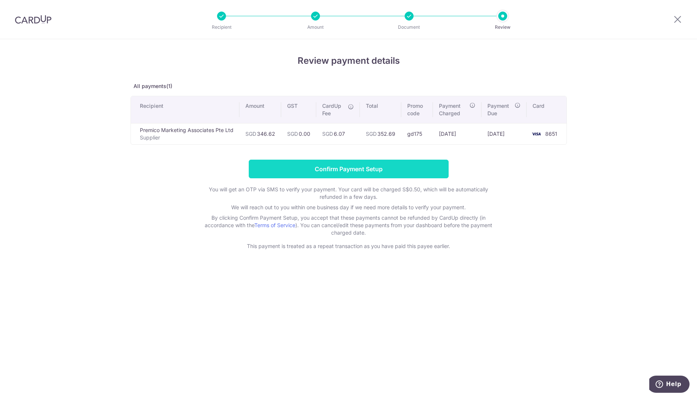
click at [345, 167] on input "Confirm Payment Setup" at bounding box center [349, 169] width 200 height 19
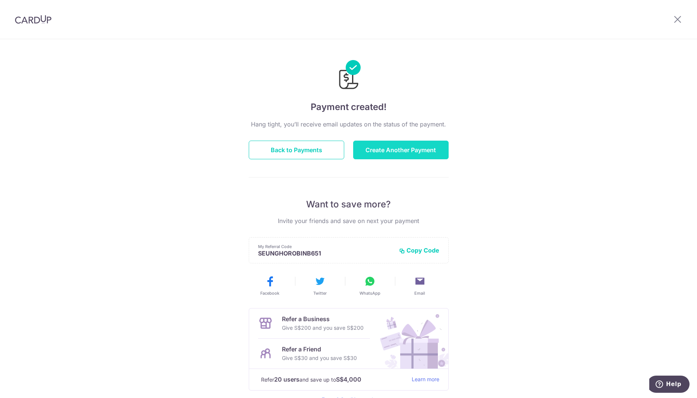
click at [401, 150] on button "Create Another Payment" at bounding box center [400, 150] width 95 height 19
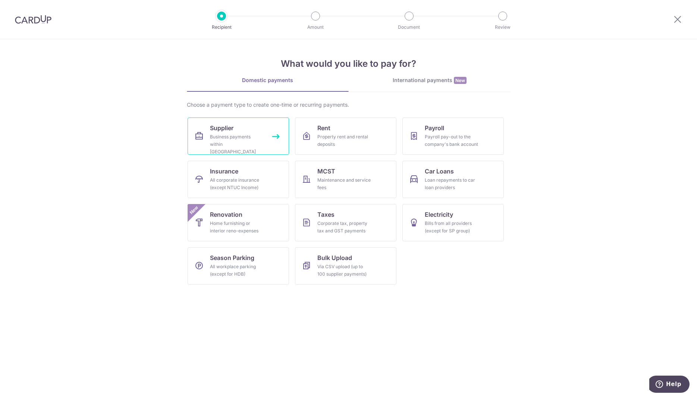
click at [251, 135] on div "Business payments within Singapore" at bounding box center [237, 144] width 54 height 22
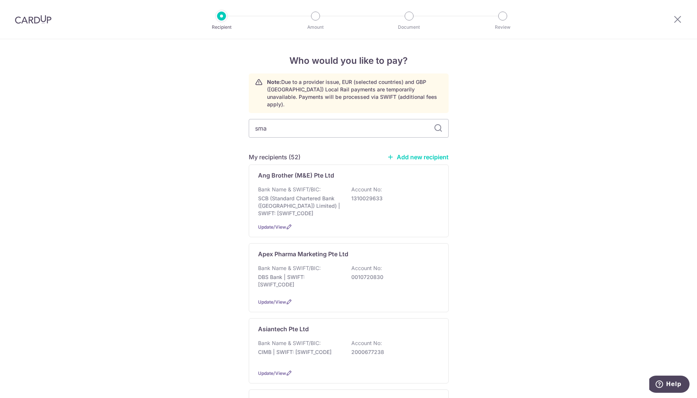
type input "smae"
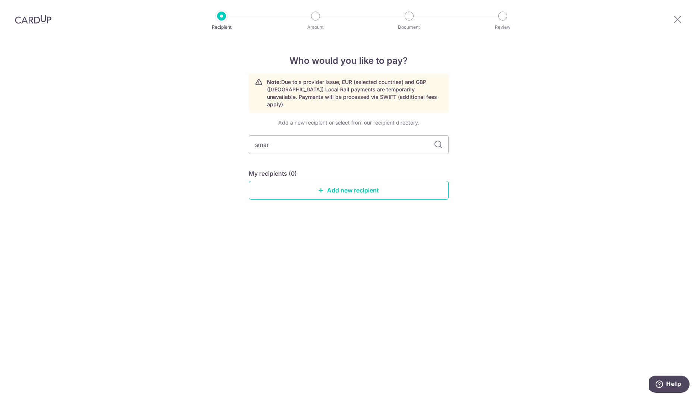
type input "smart"
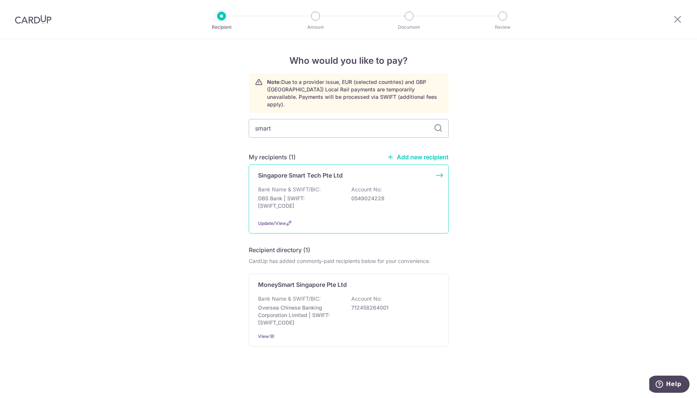
click at [435, 171] on div "Singapore Smart Tech Pte Ltd" at bounding box center [348, 175] width 181 height 9
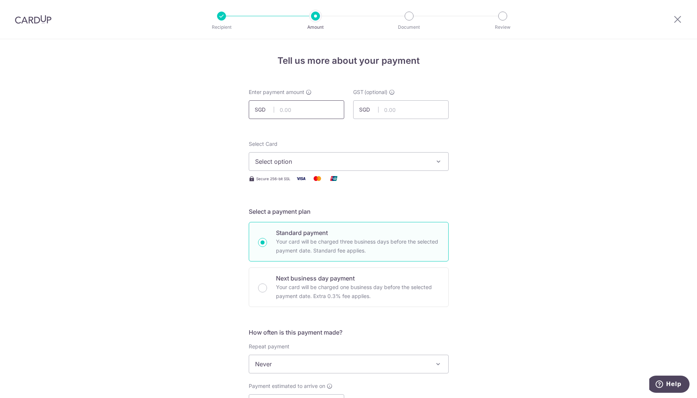
click at [316, 108] on input "text" at bounding box center [296, 109] width 95 height 19
paste input "$376.50"
type input "376.50"
click at [390, 161] on span "Select option" at bounding box center [342, 161] width 174 height 9
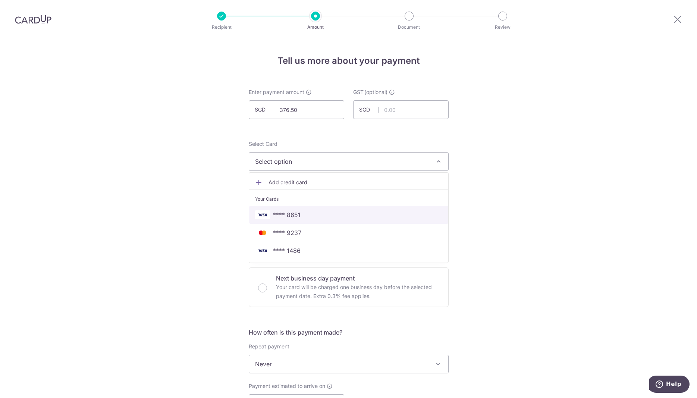
click at [293, 214] on span "**** 8651" at bounding box center [287, 214] width 28 height 9
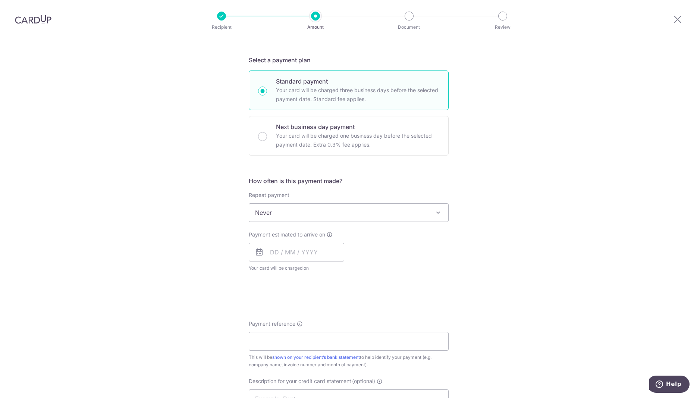
scroll to position [152, 0]
click at [306, 253] on input "text" at bounding box center [296, 251] width 95 height 19
click at [291, 349] on link "23" at bounding box center [294, 349] width 12 height 12
type input "23/09/2025"
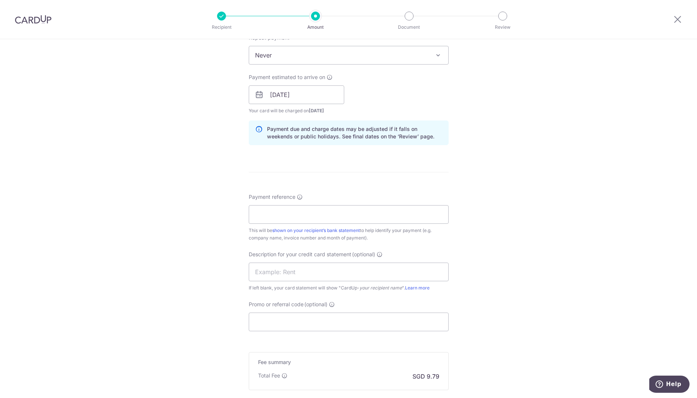
scroll to position [342, 0]
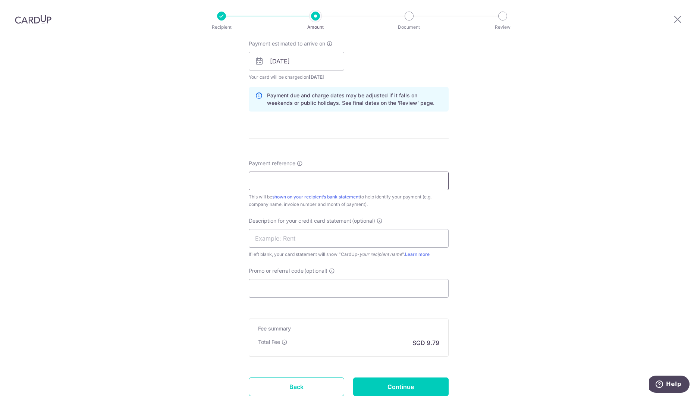
click at [353, 182] on input "Payment reference" at bounding box center [349, 181] width 200 height 19
paste input "01022025"
type input "01022025"
click at [292, 286] on input "Promo or referral code (optional)" at bounding box center [349, 288] width 200 height 19
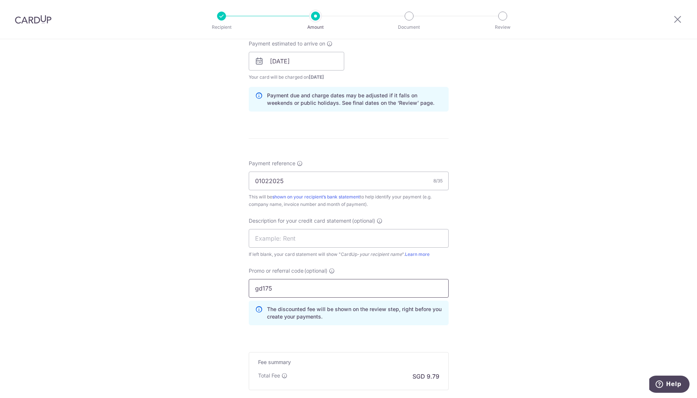
scroll to position [430, 0]
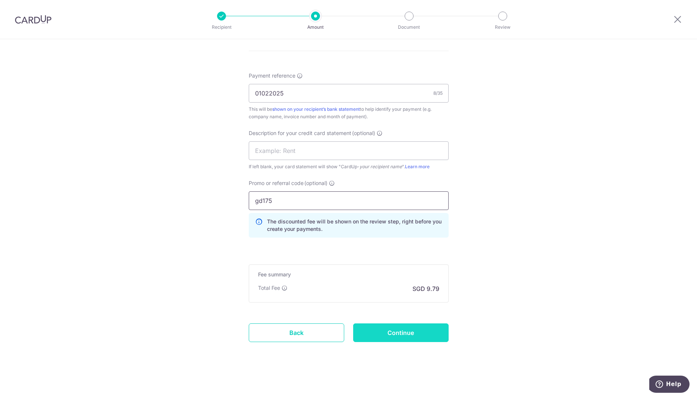
type input "gd175"
click at [403, 332] on input "Continue" at bounding box center [400, 332] width 95 height 19
type input "Create Schedule"
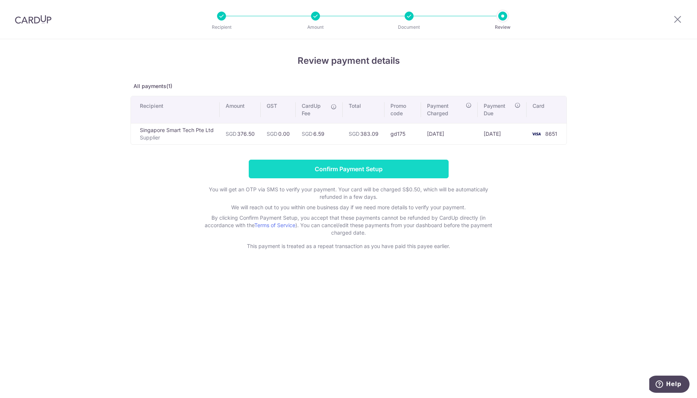
click at [368, 165] on input "Confirm Payment Setup" at bounding box center [349, 169] width 200 height 19
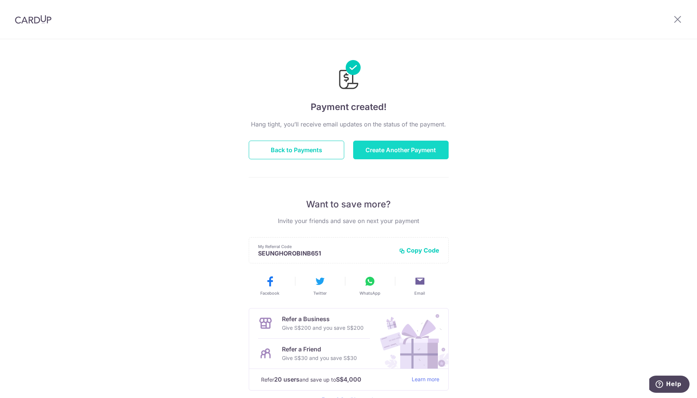
click at [394, 154] on button "Create Another Payment" at bounding box center [400, 150] width 95 height 19
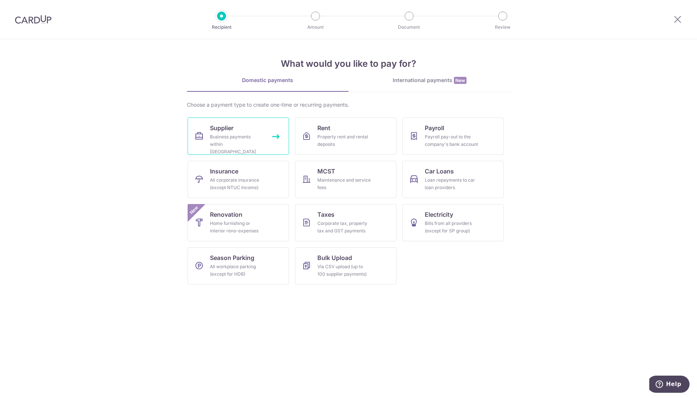
click at [243, 140] on div "Business payments within [GEOGRAPHIC_DATA]" at bounding box center [237, 144] width 54 height 22
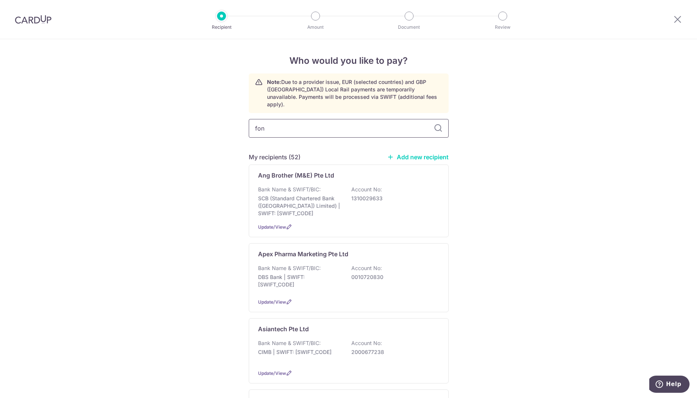
type input "fond"
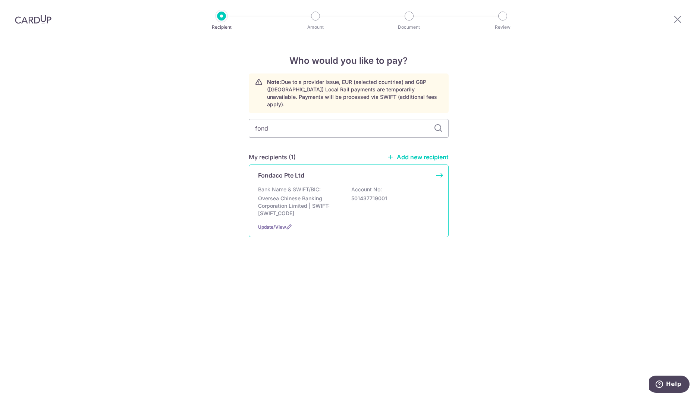
click at [438, 167] on div "Fondaco Pte Ltd Bank Name & SWIFT/BIC: Oversea Chinese Banking Corporation Limi…" at bounding box center [349, 201] width 200 height 73
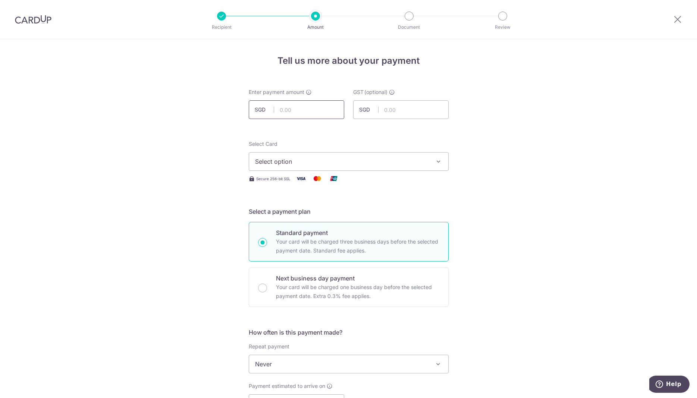
click at [297, 112] on input "text" at bounding box center [296, 109] width 95 height 19
paste input "$658.36"
type input "658.36"
click at [347, 164] on span "Select option" at bounding box center [342, 161] width 174 height 9
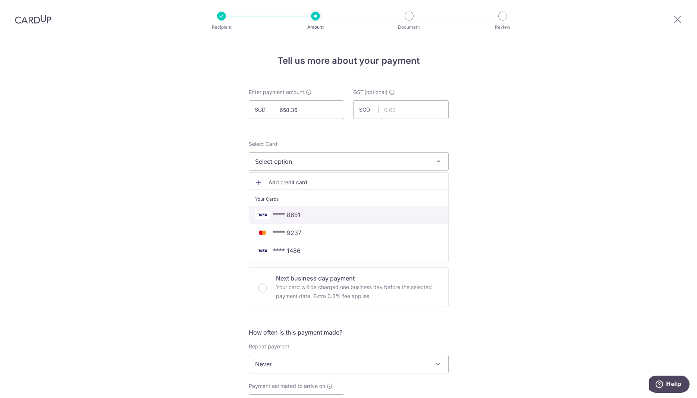
click at [301, 214] on span "**** 8651" at bounding box center [348, 214] width 187 height 9
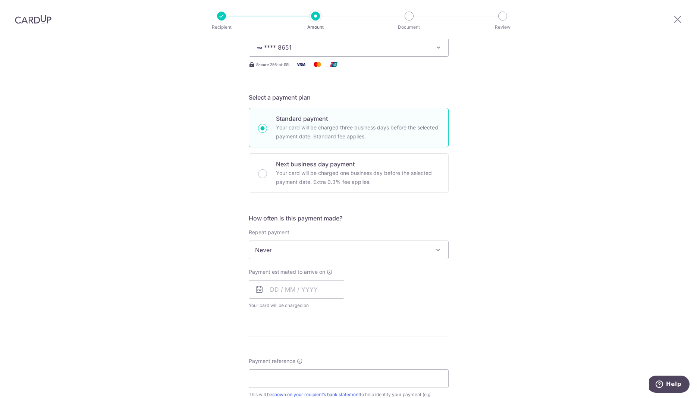
scroll to position [266, 0]
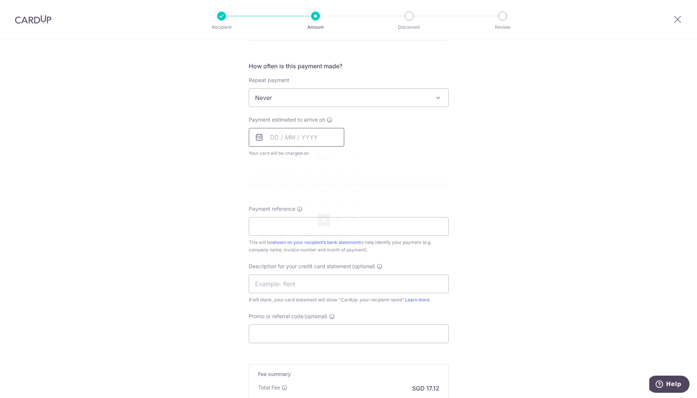
click at [320, 137] on input "text" at bounding box center [296, 137] width 95 height 19
click at [307, 237] on link "24" at bounding box center [309, 235] width 12 height 12
type input "24/09/2025"
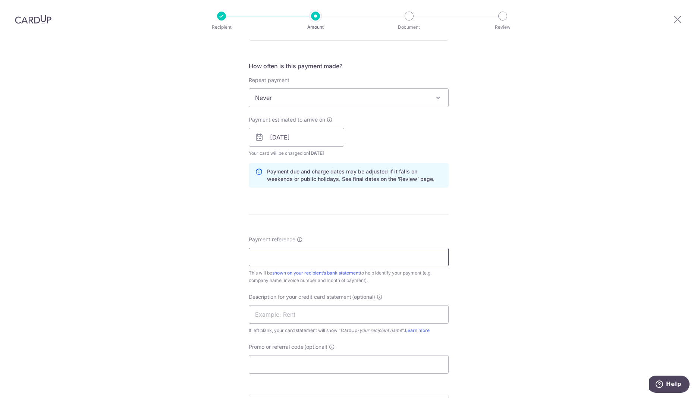
click at [279, 256] on input "Payment reference" at bounding box center [349, 257] width 200 height 19
paste input "GM81251402"
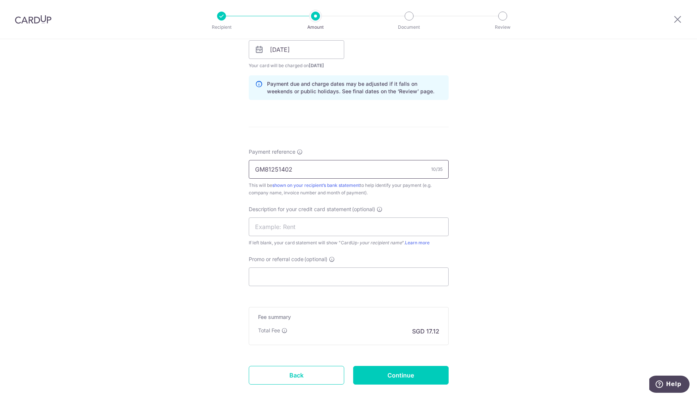
scroll to position [381, 0]
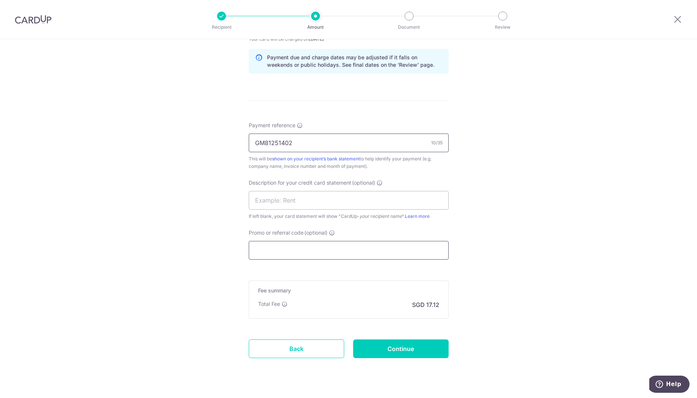
type input "GM81251402"
click at [328, 252] on input "Promo or referral code (optional)" at bounding box center [349, 250] width 200 height 19
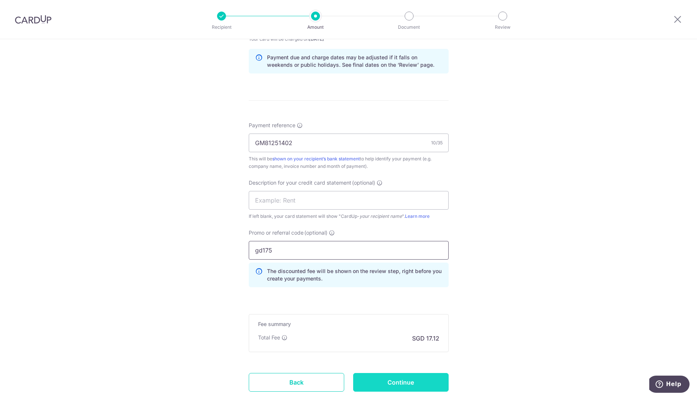
type input "gd175"
click at [403, 383] on input "Continue" at bounding box center [400, 382] width 95 height 19
type input "Create Schedule"
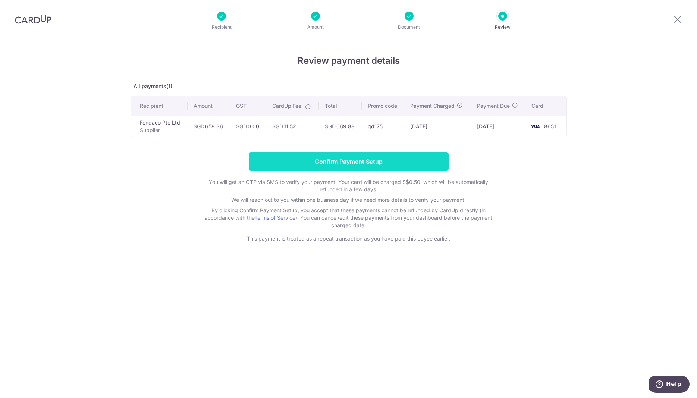
click at [358, 163] on input "Confirm Payment Setup" at bounding box center [349, 161] width 200 height 19
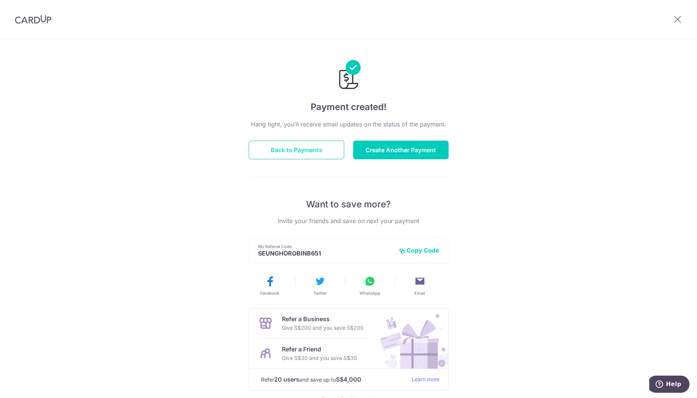
click at [301, 152] on button "Back to Payments" at bounding box center [296, 150] width 95 height 19
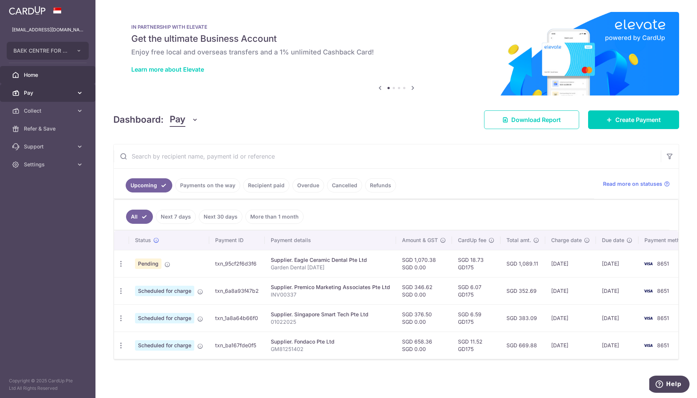
click at [31, 95] on span "Pay" at bounding box center [48, 92] width 49 height 7
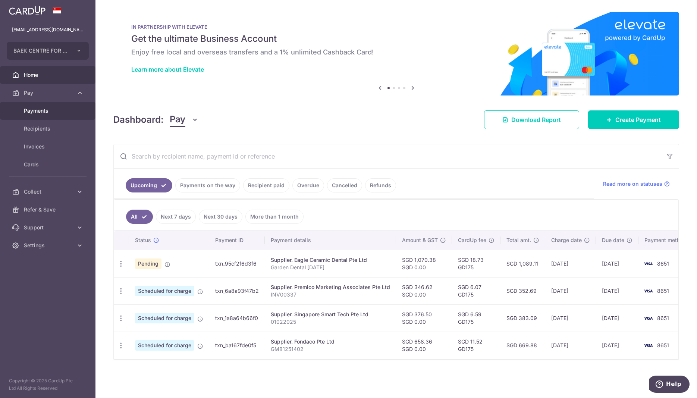
click at [42, 112] on span "Payments" at bounding box center [48, 110] width 49 height 7
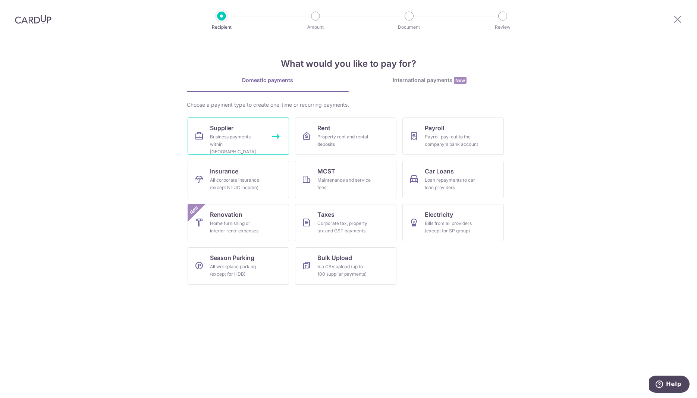
click at [259, 133] on link "Supplier Business payments within [GEOGRAPHIC_DATA]" at bounding box center [238, 136] width 101 height 37
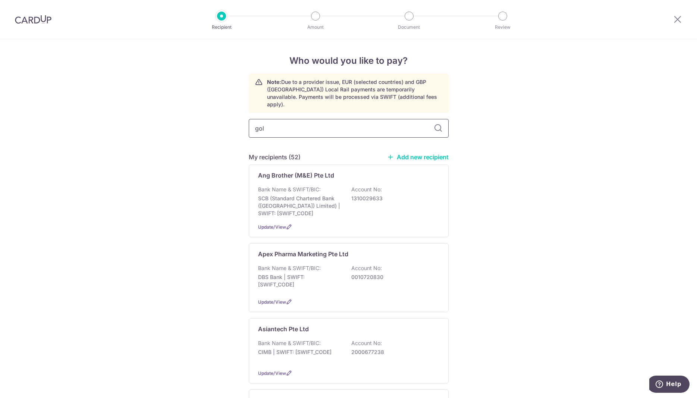
type input "gold"
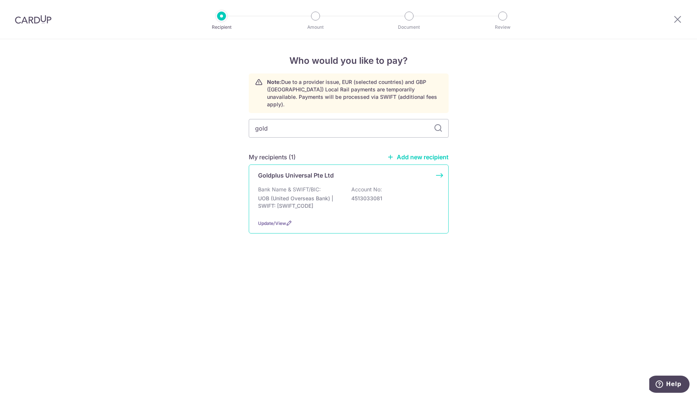
click at [443, 167] on div "Goldplus Universal Pte Ltd Bank Name & SWIFT/BIC: UOB (United Overseas Bank) | …" at bounding box center [349, 199] width 200 height 69
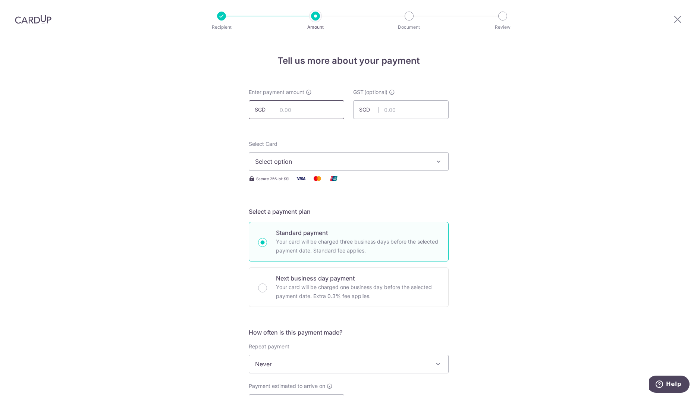
click at [309, 110] on input "text" at bounding box center [296, 109] width 95 height 19
paste input "$137.99"
type input "137.99"
click at [382, 163] on span "Select option" at bounding box center [342, 161] width 174 height 9
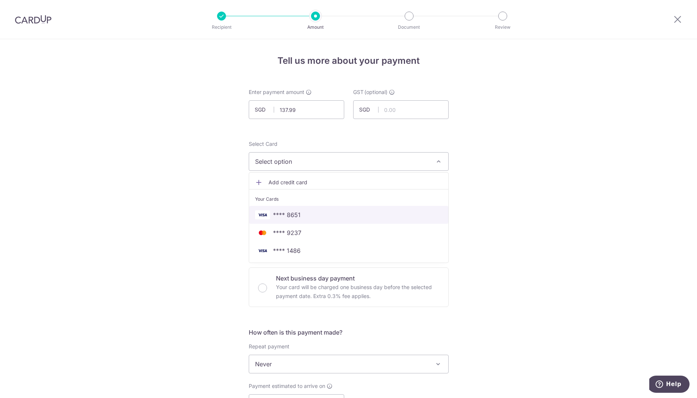
click at [331, 220] on link "**** 8651" at bounding box center [348, 215] width 199 height 18
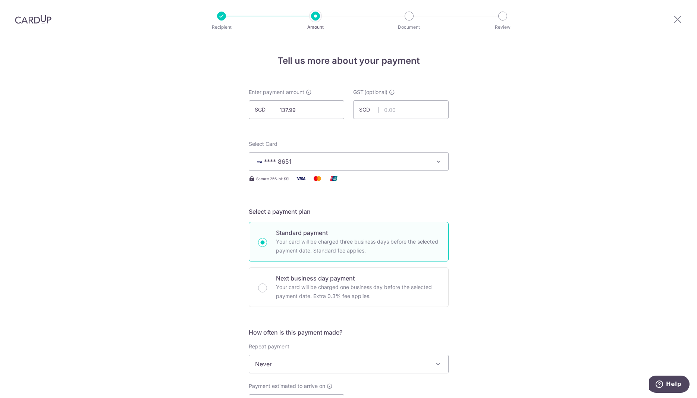
scroll to position [152, 0]
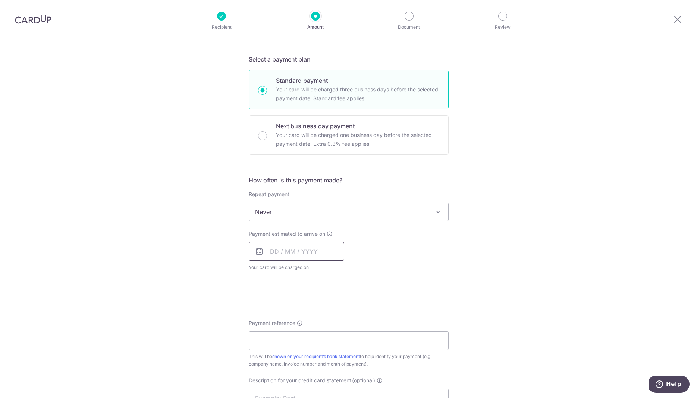
click at [326, 250] on input "text" at bounding box center [296, 251] width 95 height 19
click at [309, 345] on link "24" at bounding box center [309, 349] width 12 height 12
type input "24/09/2025"
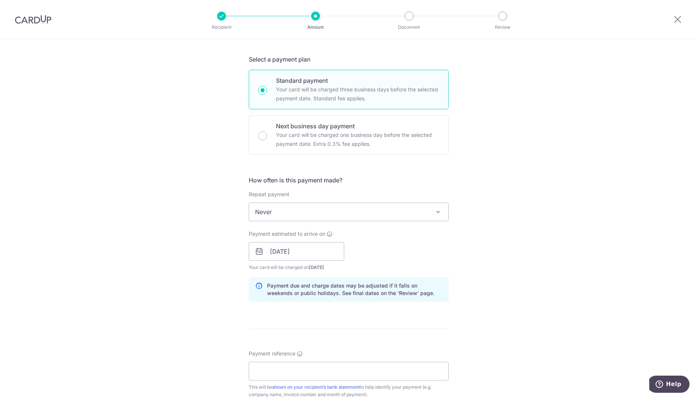
scroll to position [304, 0]
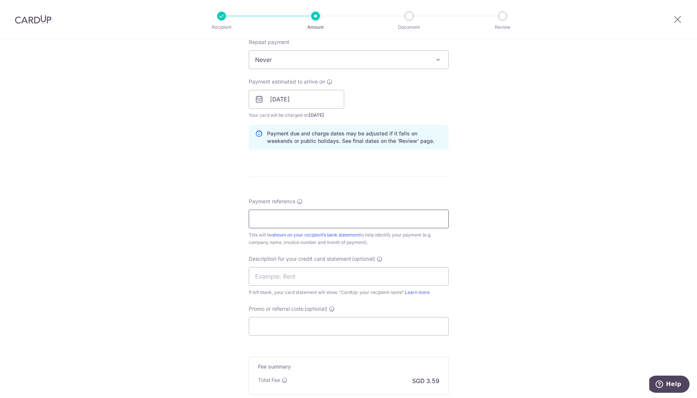
click at [285, 219] on input "Payment reference" at bounding box center [349, 219] width 200 height 19
paste input "G15S13710"
type input "G15S13710"
click at [293, 322] on input "Promo or referral code (optional)" at bounding box center [349, 326] width 200 height 19
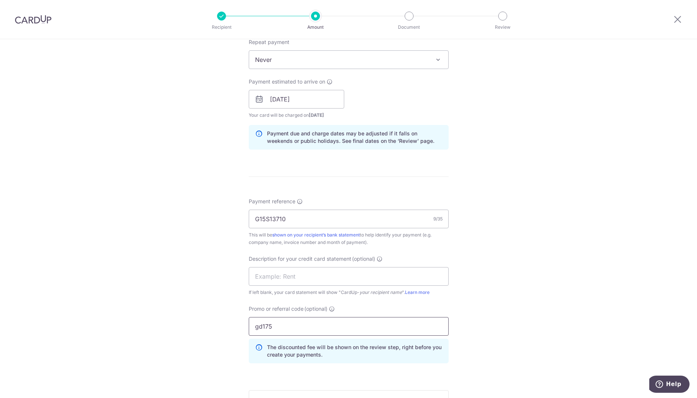
scroll to position [430, 0]
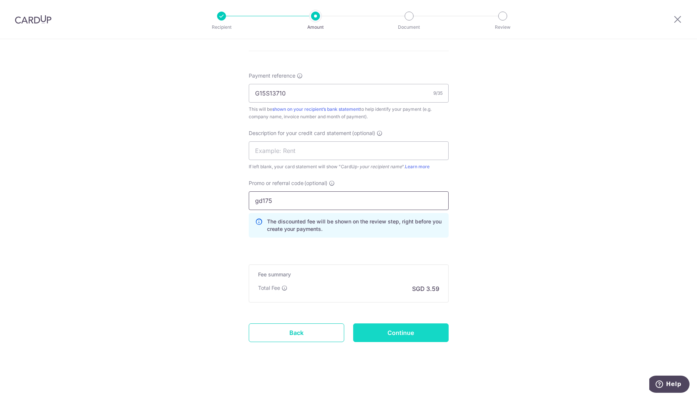
type input "gd175"
click at [408, 329] on input "Continue" at bounding box center [400, 332] width 95 height 19
type input "Create Schedule"
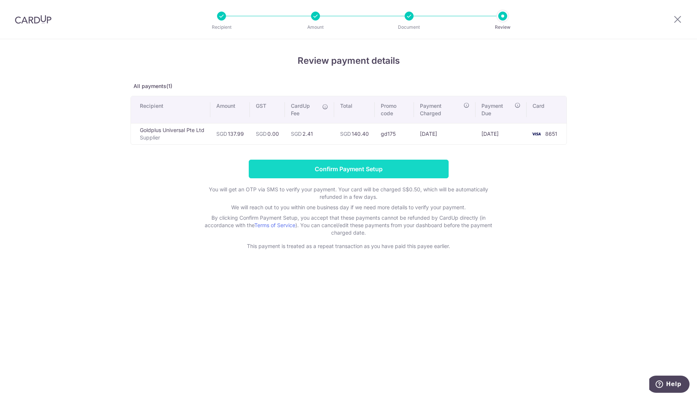
click at [339, 167] on input "Confirm Payment Setup" at bounding box center [349, 169] width 200 height 19
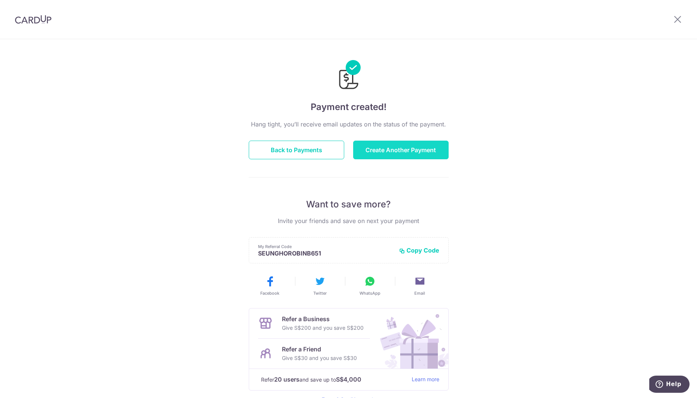
click at [402, 148] on button "Create Another Payment" at bounding box center [400, 150] width 95 height 19
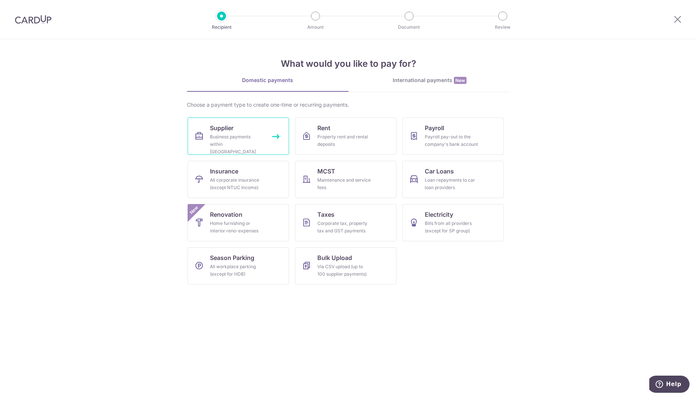
click at [277, 130] on link "Supplier Business payments within [GEOGRAPHIC_DATA]" at bounding box center [238, 136] width 101 height 37
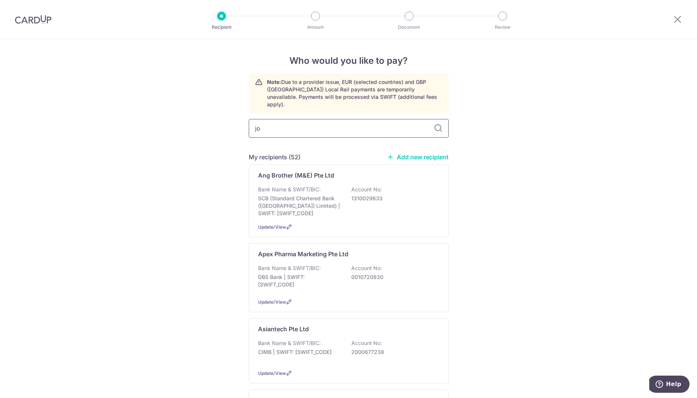
type input "joy"
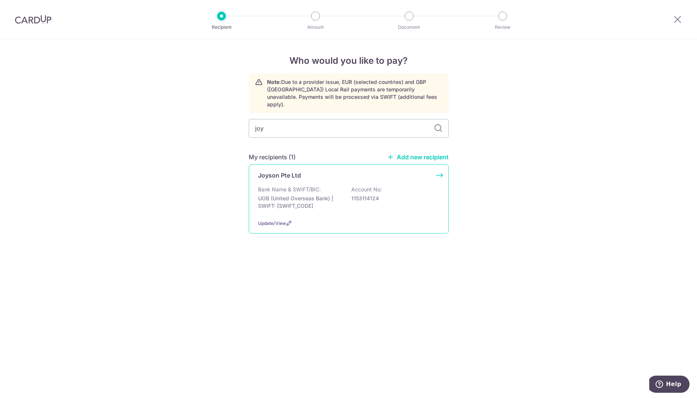
click at [435, 169] on div "Joyson Pte Ltd Bank Name & SWIFT/BIC: UOB (United Overseas Bank) | SWIFT: [SWIF…" at bounding box center [349, 199] width 200 height 69
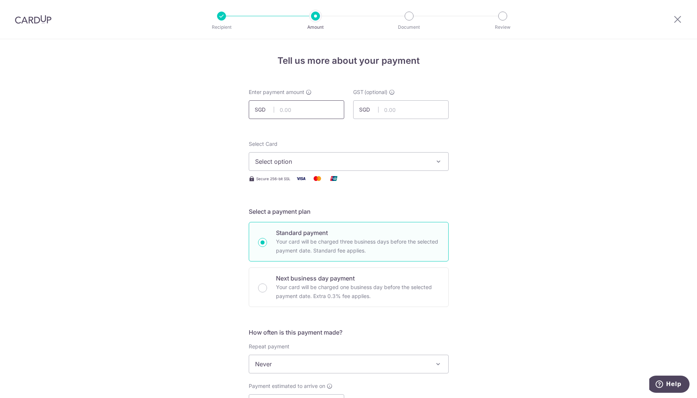
click at [317, 110] on input "text" at bounding box center [296, 109] width 95 height 19
paste input "$196.20"
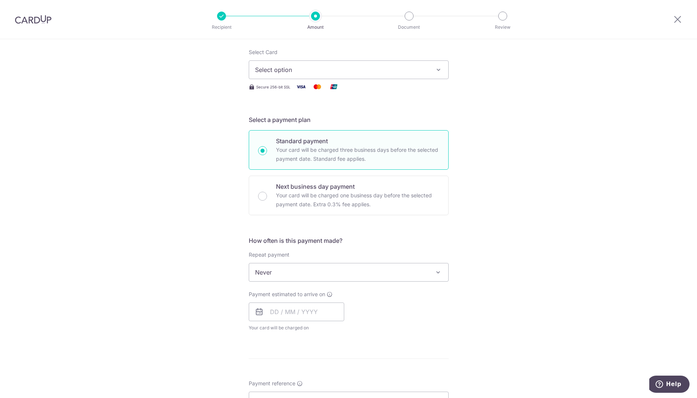
scroll to position [114, 0]
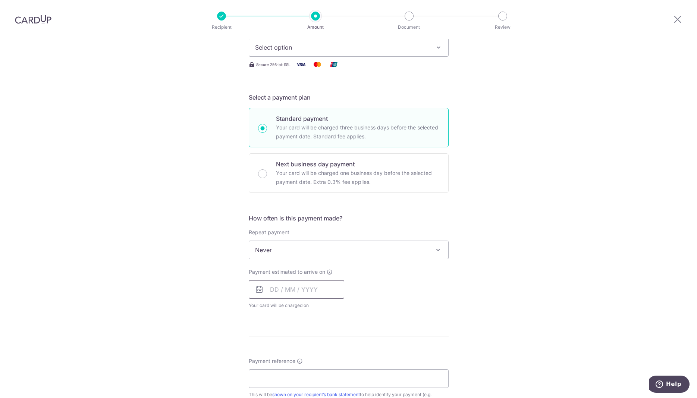
type input "196.20"
click at [282, 290] on input "text" at bounding box center [296, 289] width 95 height 19
click at [309, 389] on link "24" at bounding box center [309, 387] width 12 height 12
type input "[DATE]"
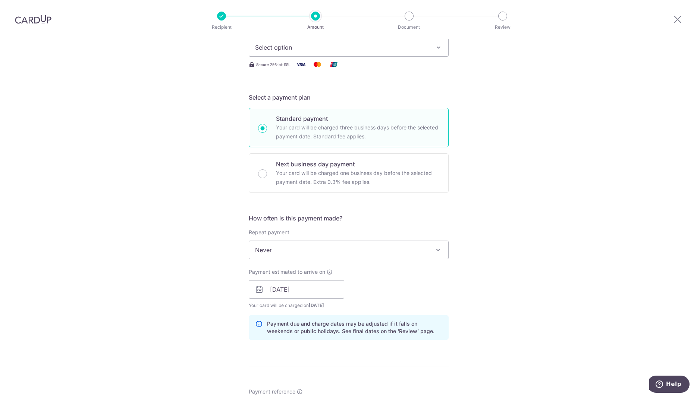
scroll to position [266, 0]
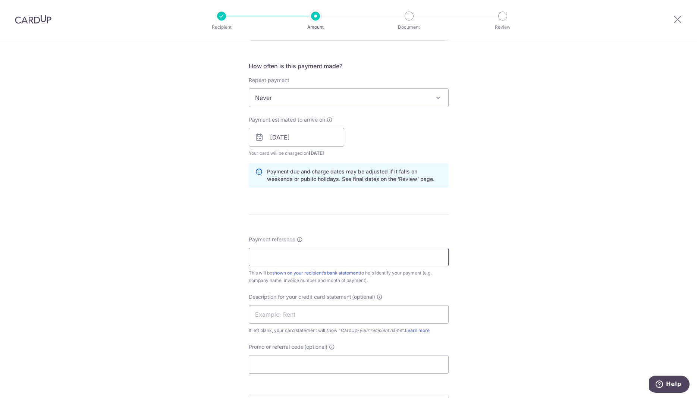
click at [334, 258] on input "Payment reference" at bounding box center [349, 257] width 200 height 19
paste input "ST-2507-0770"
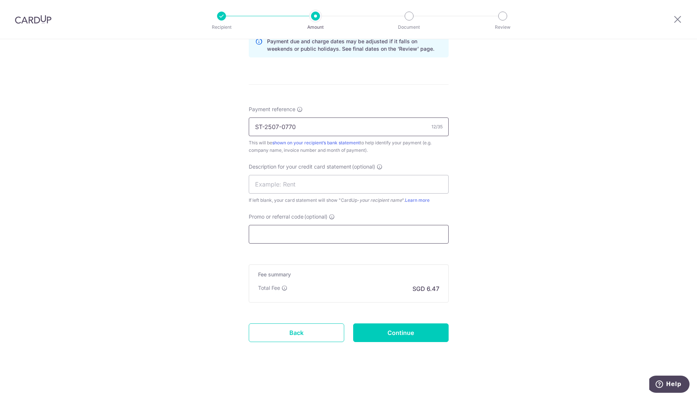
type input "ST-2507-0770"
click at [321, 238] on input "Promo or referral code (optional)" at bounding box center [349, 234] width 200 height 19
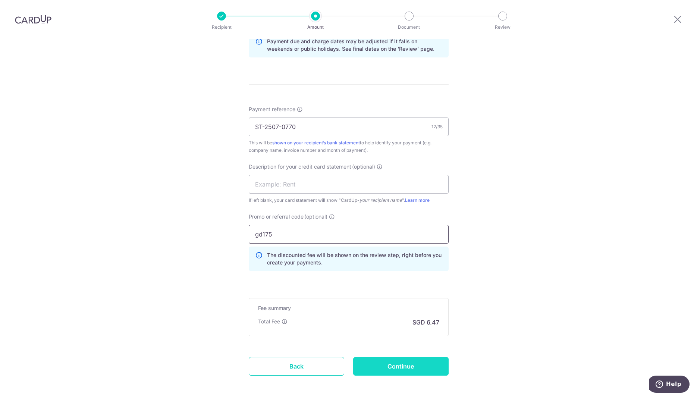
type input "gd175"
click at [414, 367] on input "Continue" at bounding box center [400, 366] width 95 height 19
type input "Create Schedule"
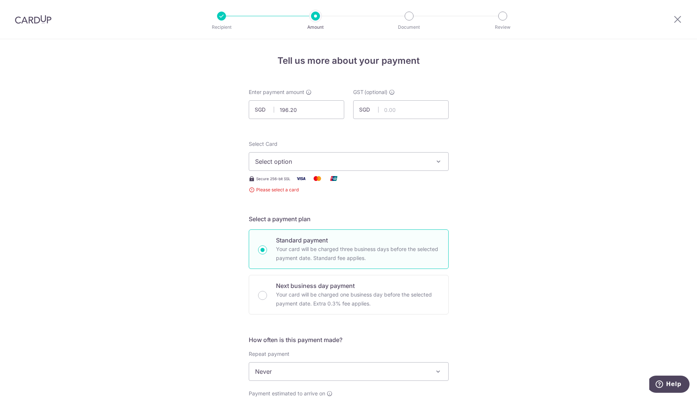
click at [373, 164] on span "Select option" at bounding box center [342, 161] width 174 height 9
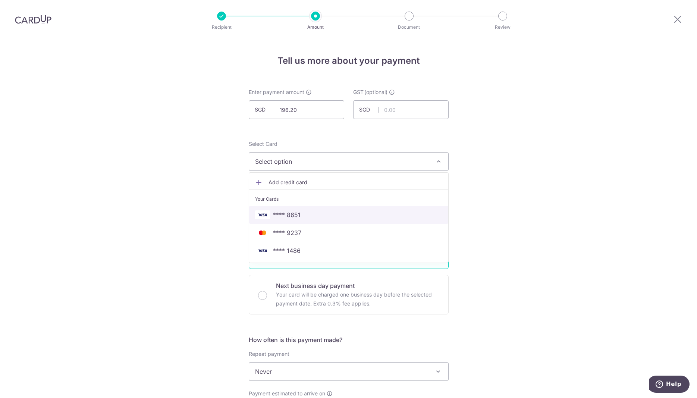
click at [278, 217] on span "**** 8651" at bounding box center [287, 214] width 28 height 9
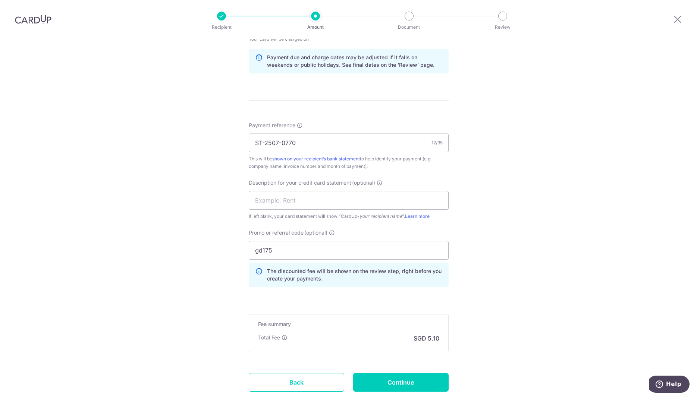
scroll to position [430, 0]
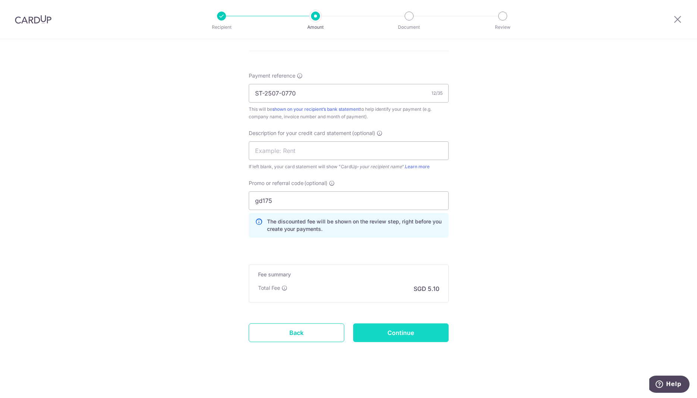
click at [394, 334] on input "Continue" at bounding box center [400, 332] width 95 height 19
type input "Create Schedule"
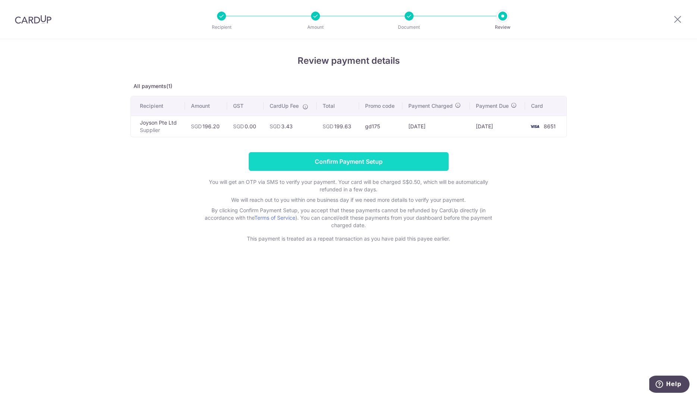
click at [351, 158] on input "Confirm Payment Setup" at bounding box center [349, 161] width 200 height 19
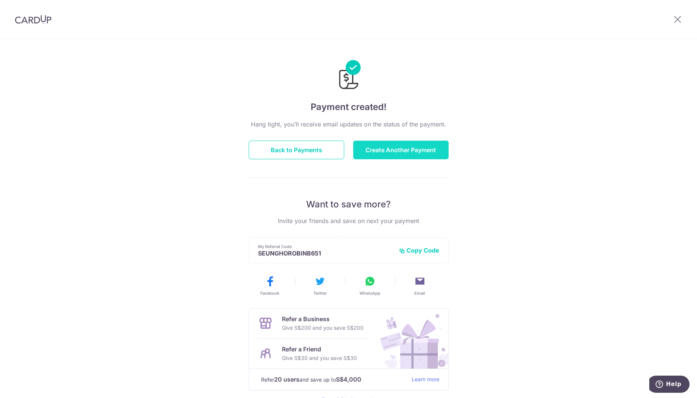
click at [398, 147] on button "Create Another Payment" at bounding box center [400, 150] width 95 height 19
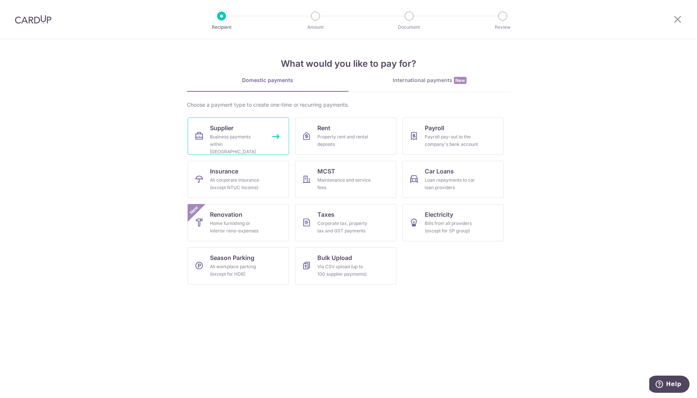
click at [275, 140] on link "Supplier Business payments within [GEOGRAPHIC_DATA]" at bounding box center [238, 136] width 101 height 37
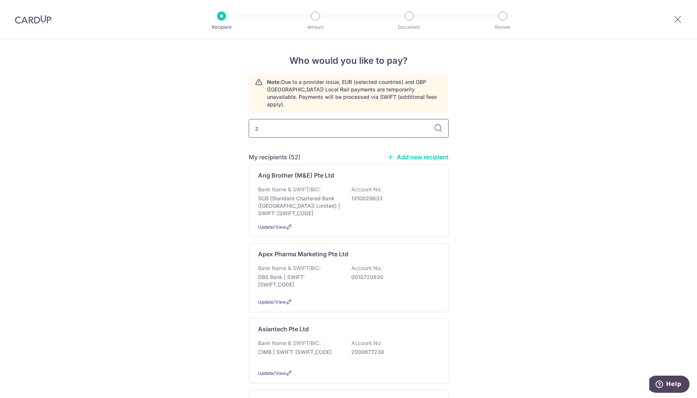
type input "zu"
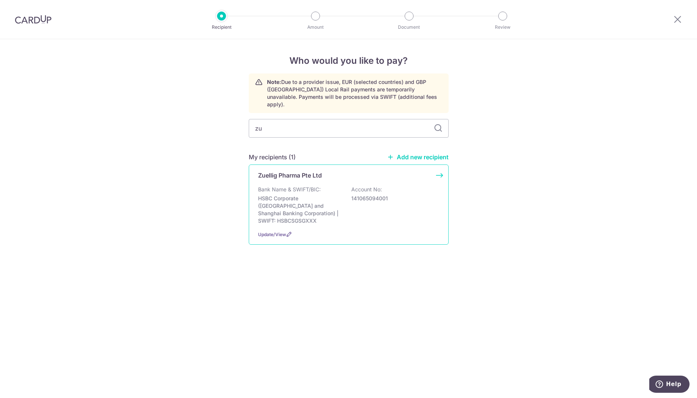
click at [437, 168] on div "Zuellig Pharma Pte Ltd Bank Name & SWIFT/BIC: HSBC Corporate (Hongkong and Shan…" at bounding box center [349, 205] width 200 height 80
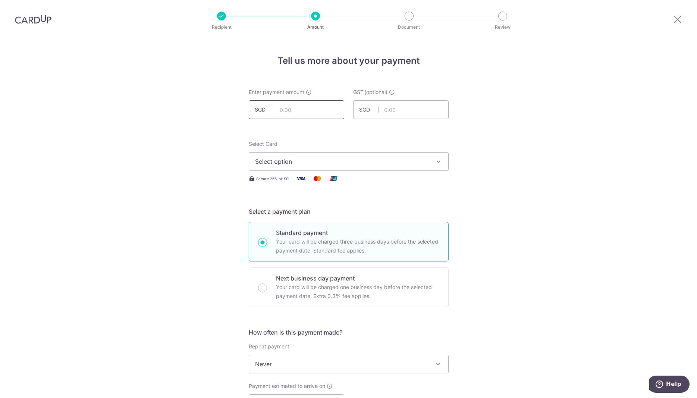
click at [300, 114] on input "text" at bounding box center [296, 109] width 95 height 19
paste input "$404.17"
type input "404.17"
click at [307, 166] on button "Select option" at bounding box center [349, 161] width 200 height 19
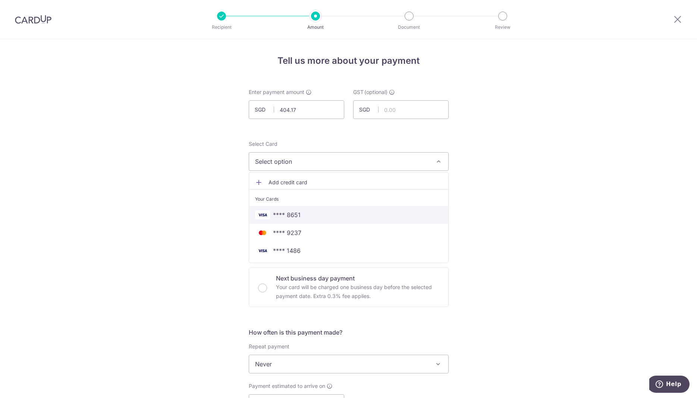
click at [289, 215] on span "**** 8651" at bounding box center [287, 214] width 28 height 9
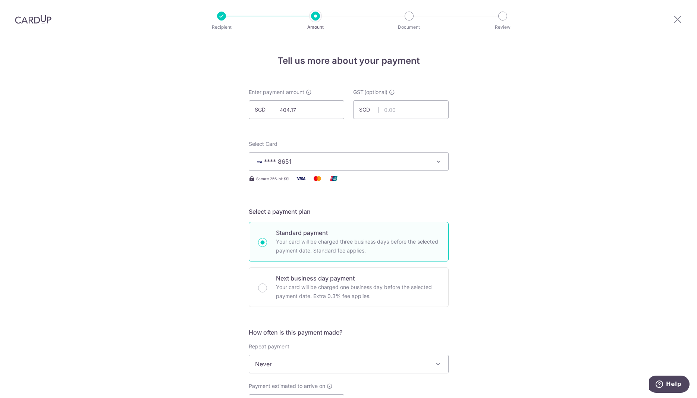
scroll to position [190, 0]
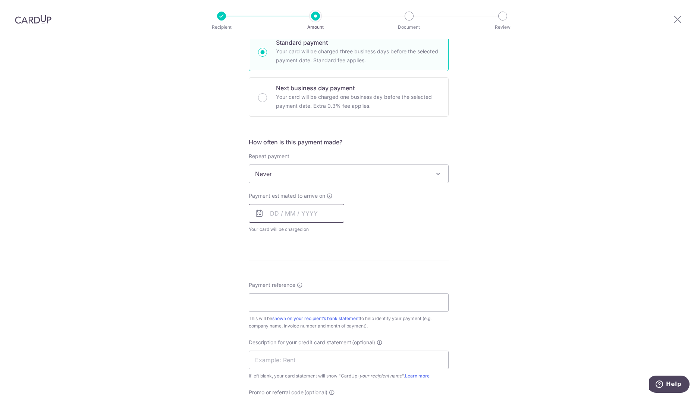
click at [306, 214] on input "text" at bounding box center [296, 213] width 95 height 19
click at [311, 313] on link "24" at bounding box center [309, 311] width 12 height 12
type input "[DATE]"
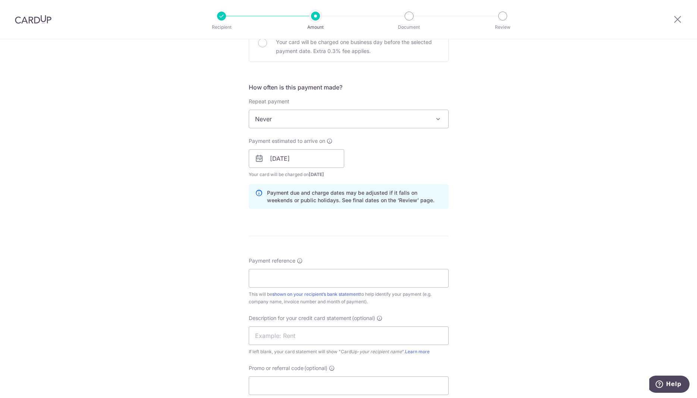
scroll to position [304, 0]
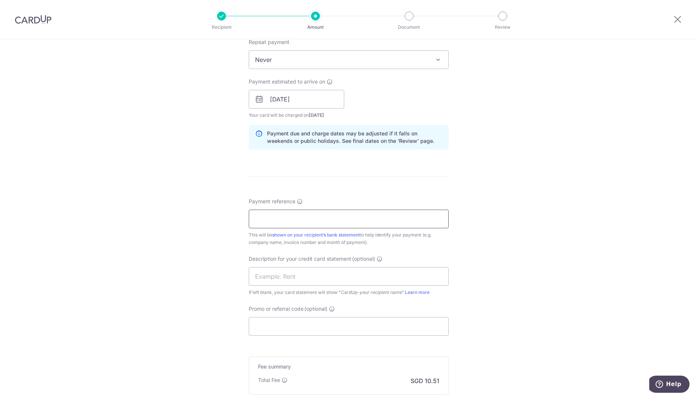
click at [298, 210] on input "Payment reference" at bounding box center [349, 219] width 200 height 19
paste input "1087069245"
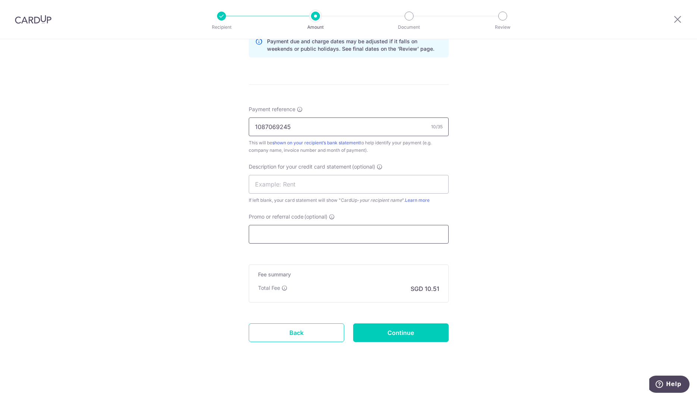
type input "1087069245"
click at [305, 234] on input "Promo or referral code (optional)" at bounding box center [349, 234] width 200 height 19
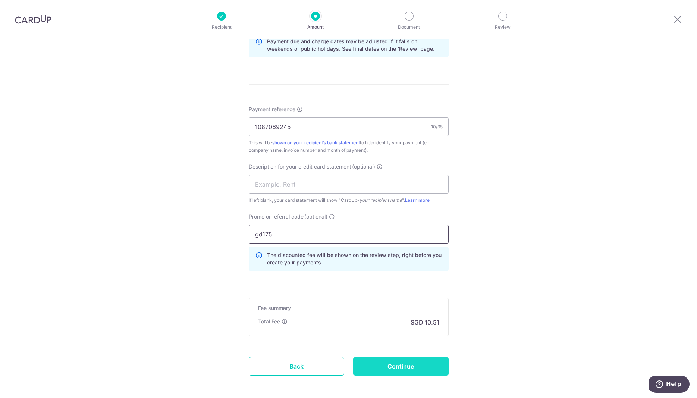
type input "gd175"
click at [402, 368] on input "Continue" at bounding box center [400, 366] width 95 height 19
type input "Create Schedule"
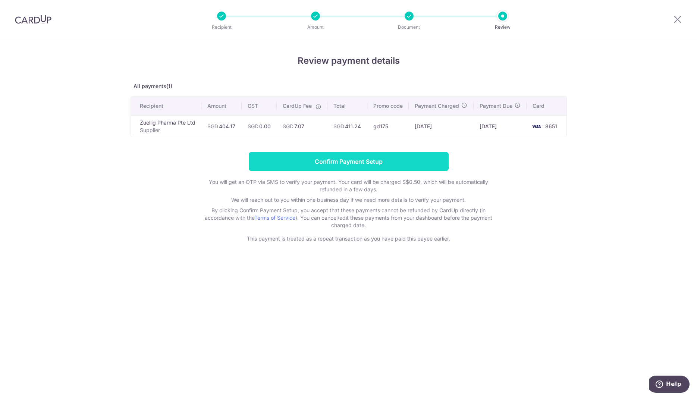
click at [352, 167] on input "Confirm Payment Setup" at bounding box center [349, 161] width 200 height 19
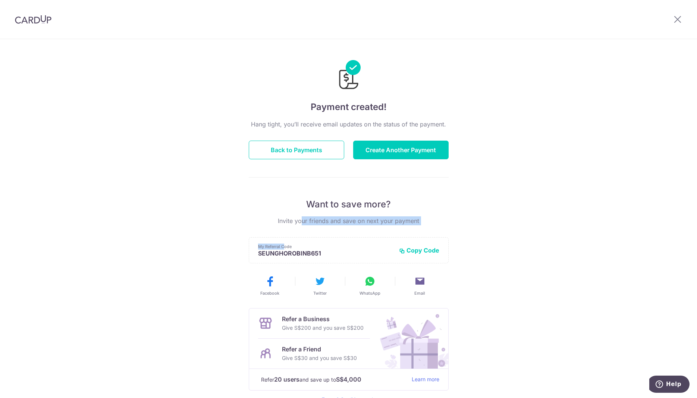
drag, startPoint x: 126, startPoint y: 233, endPoint x: 145, endPoint y: 222, distance: 21.6
click at [124, 230] on div "Payment created! Hang tight, you’ll receive email updates on the status of the …" at bounding box center [348, 238] width 697 height 398
click at [278, 147] on button "Back to Payments" at bounding box center [296, 150] width 95 height 19
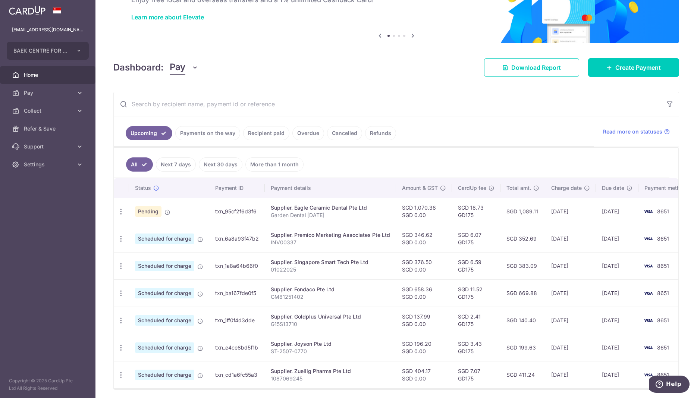
scroll to position [41, 0]
